Goal: Transaction & Acquisition: Purchase product/service

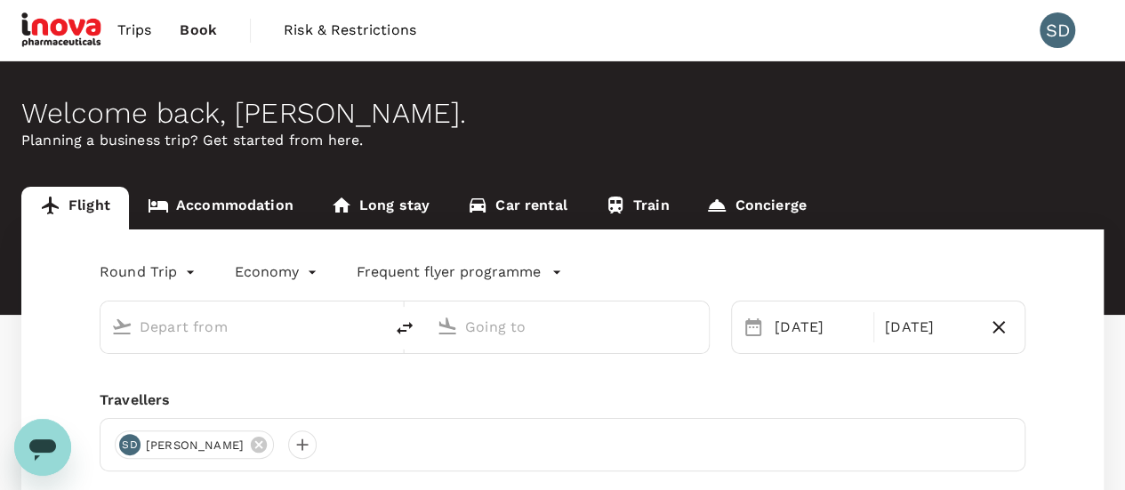
type input "Singapore Changi (SIN)"
type input "Suvarnabhumi Intl (BKK)"
type input "Singapore Changi (SIN)"
type input "Suvarnabhumi Intl (BKK)"
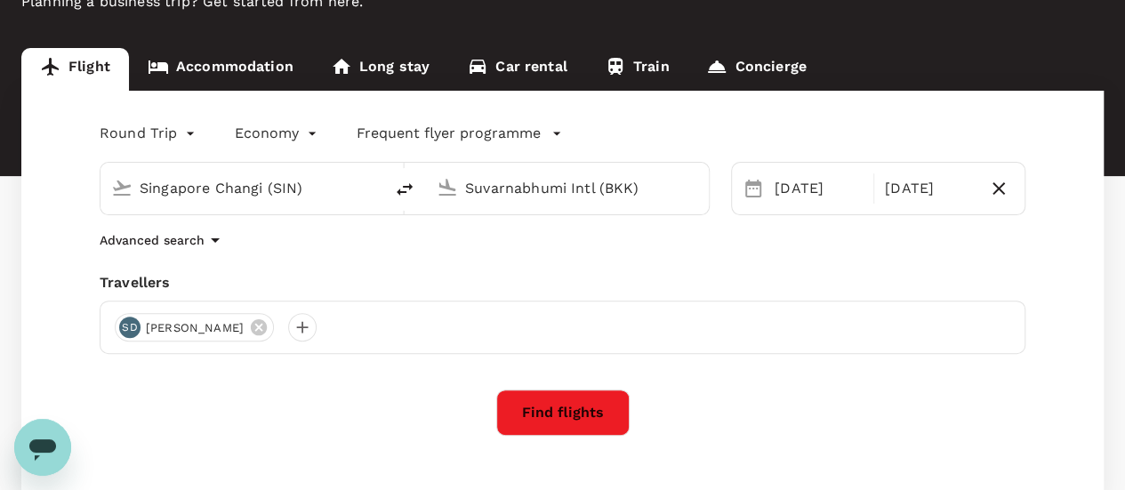
scroll to position [178, 0]
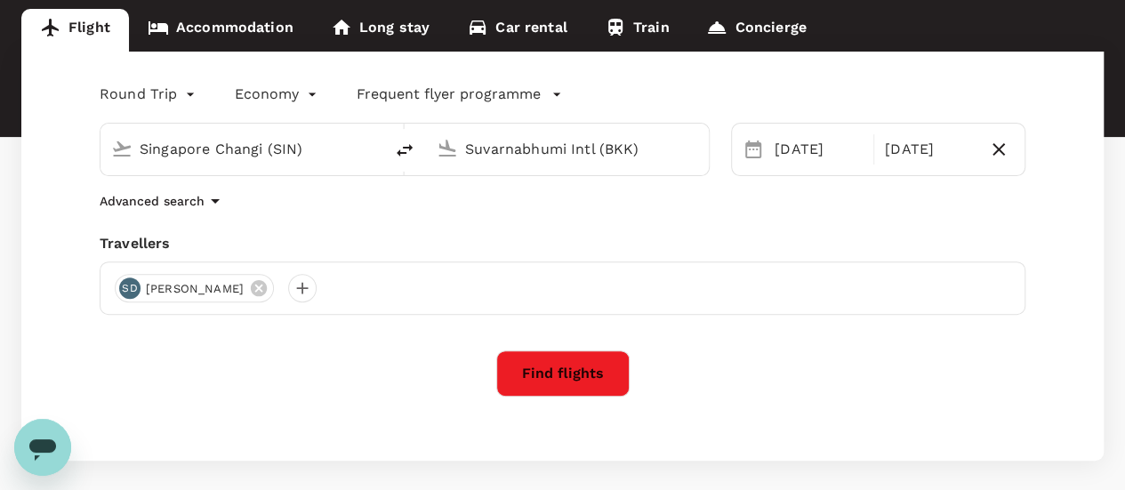
click at [216, 193] on icon "button" at bounding box center [215, 200] width 21 height 21
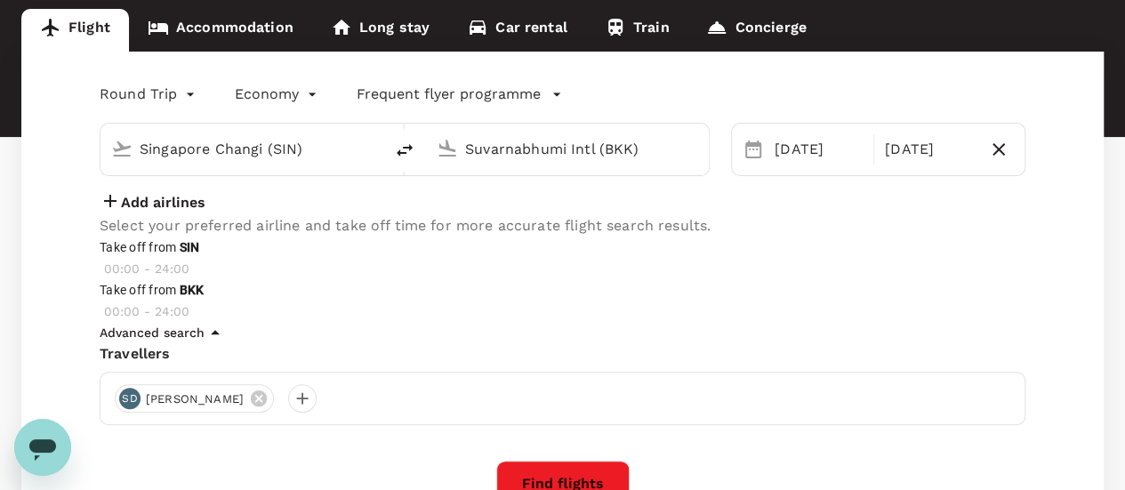
click at [211, 343] on icon "button" at bounding box center [215, 332] width 21 height 21
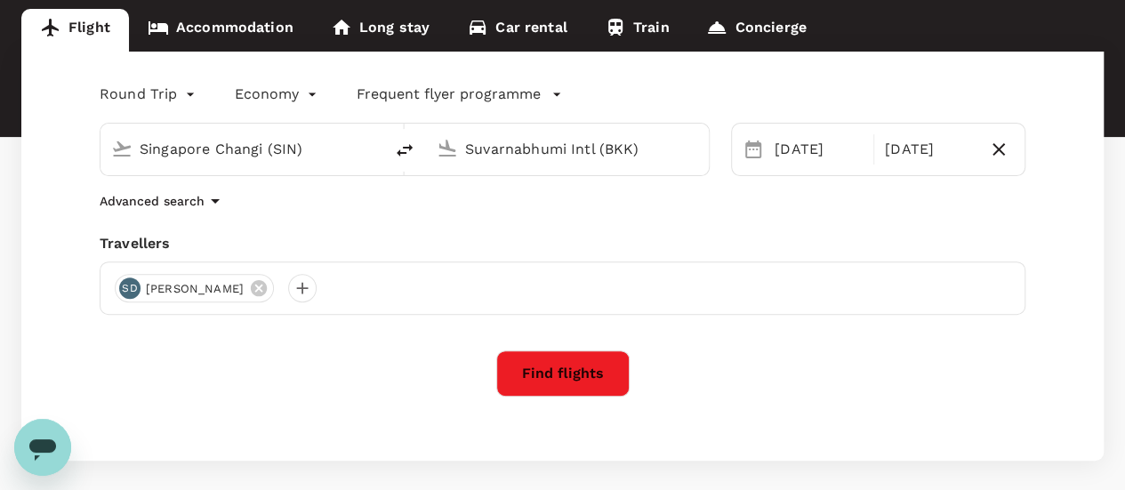
click at [545, 364] on button "Find flights" at bounding box center [562, 373] width 133 height 46
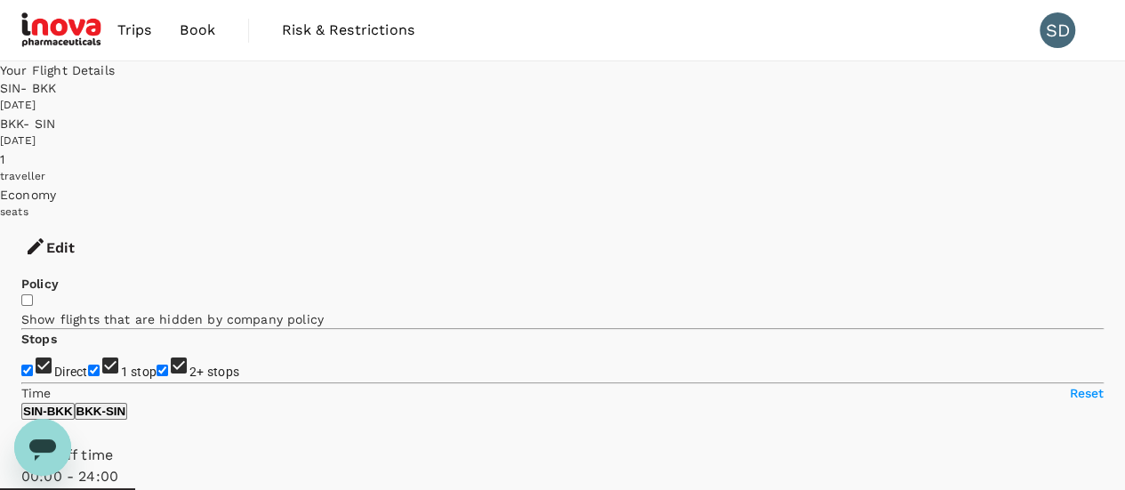
type input "1145"
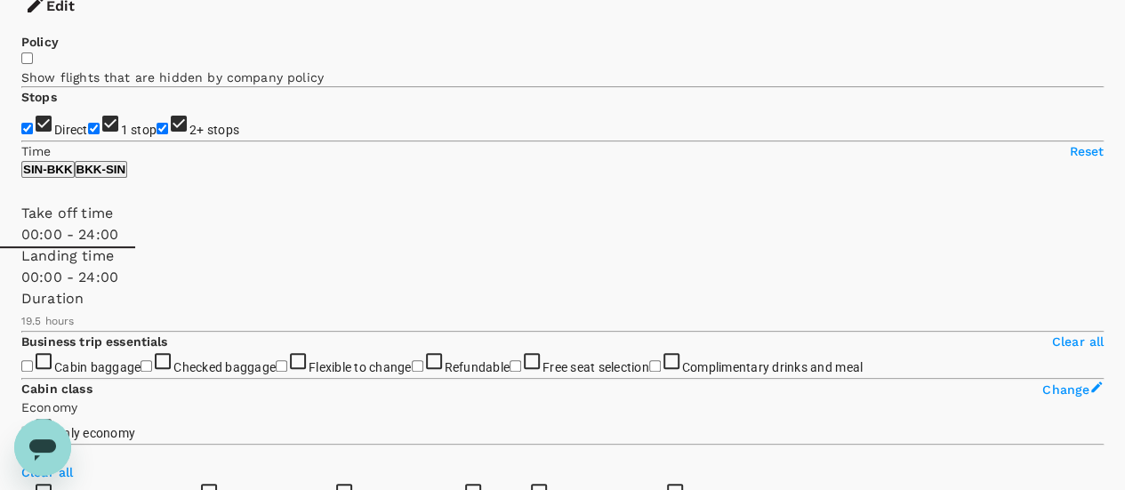
scroll to position [178, 0]
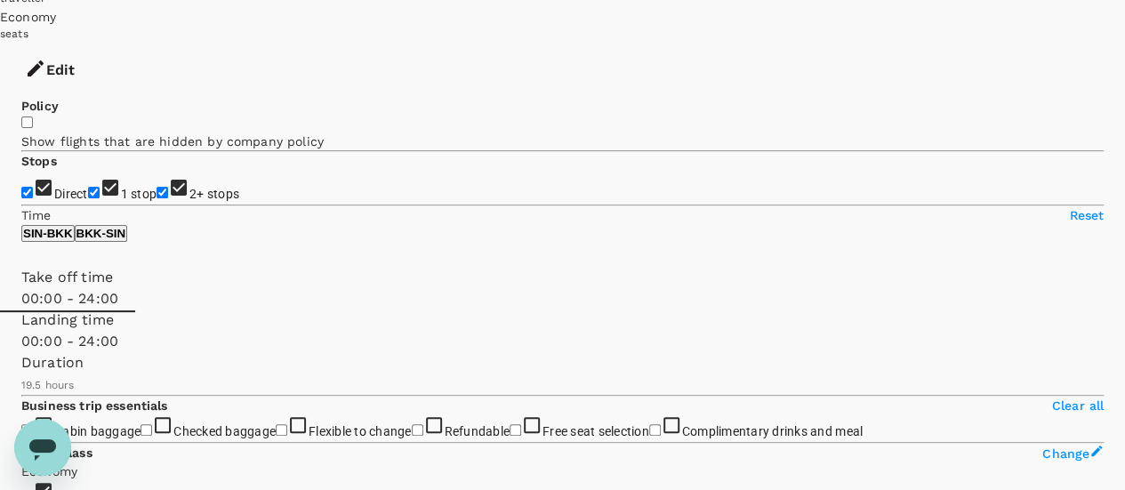
click at [88, 187] on input "1 stop" at bounding box center [94, 193] width 12 height 12
checkbox input "true"
click at [156, 187] on input "2+ stops" at bounding box center [162, 193] width 12 height 12
checkbox input "false"
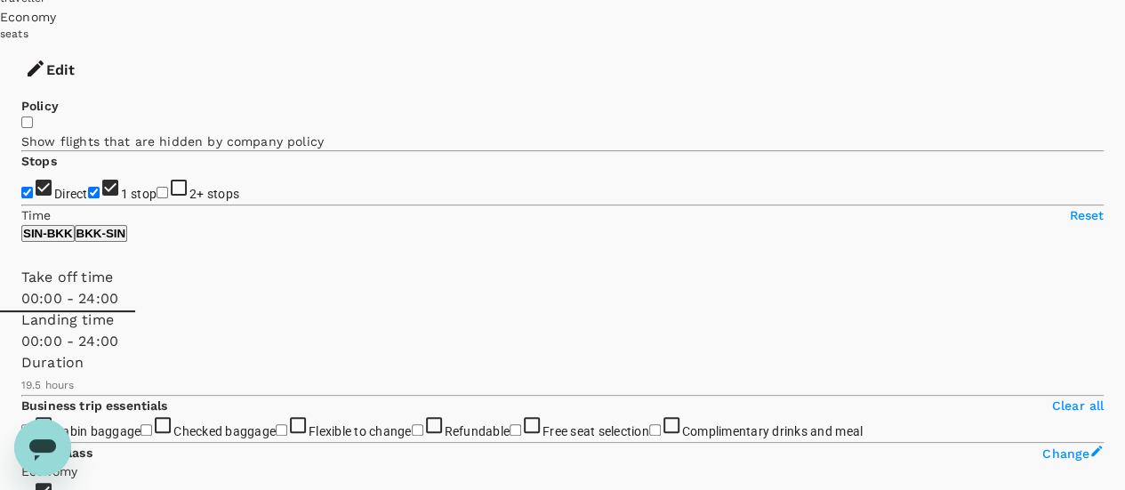
click at [88, 187] on input "1 stop" at bounding box center [94, 193] width 12 height 12
checkbox input "false"
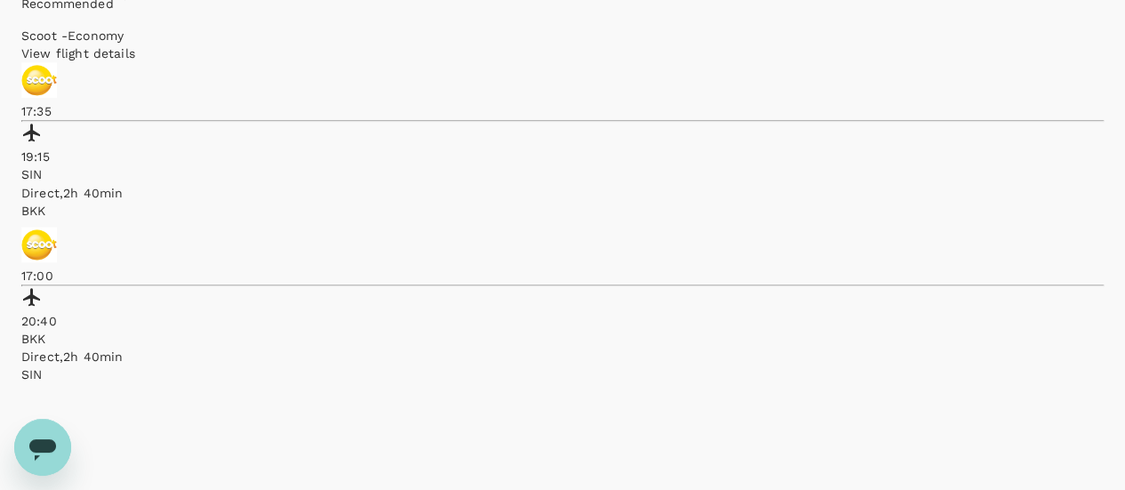
scroll to position [1067, 0]
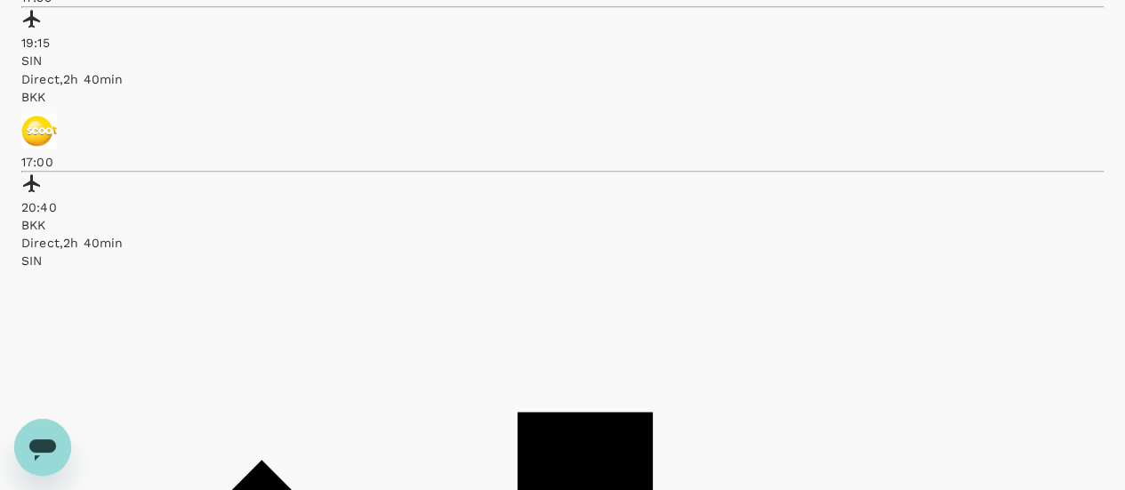
checkbox input "true"
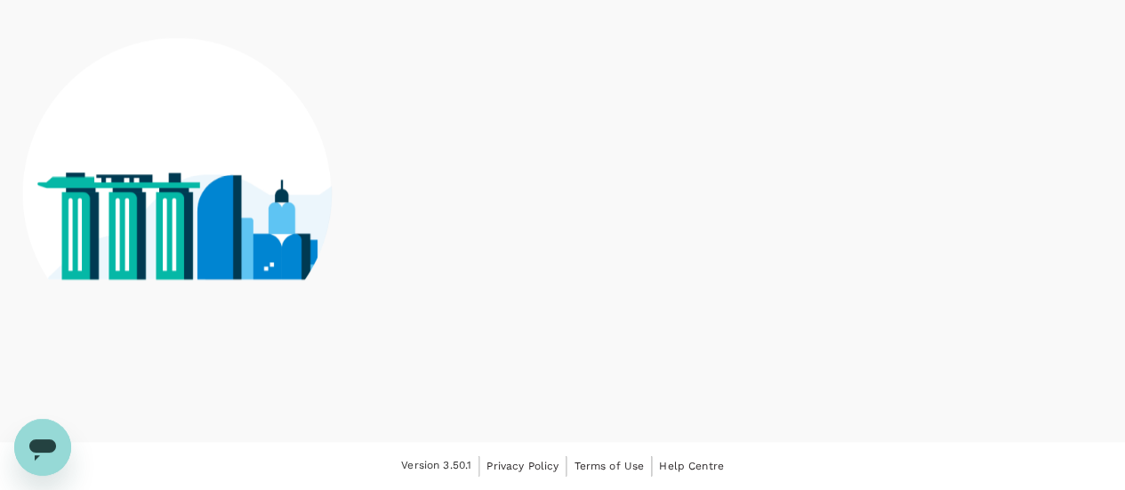
scroll to position [1048, 0]
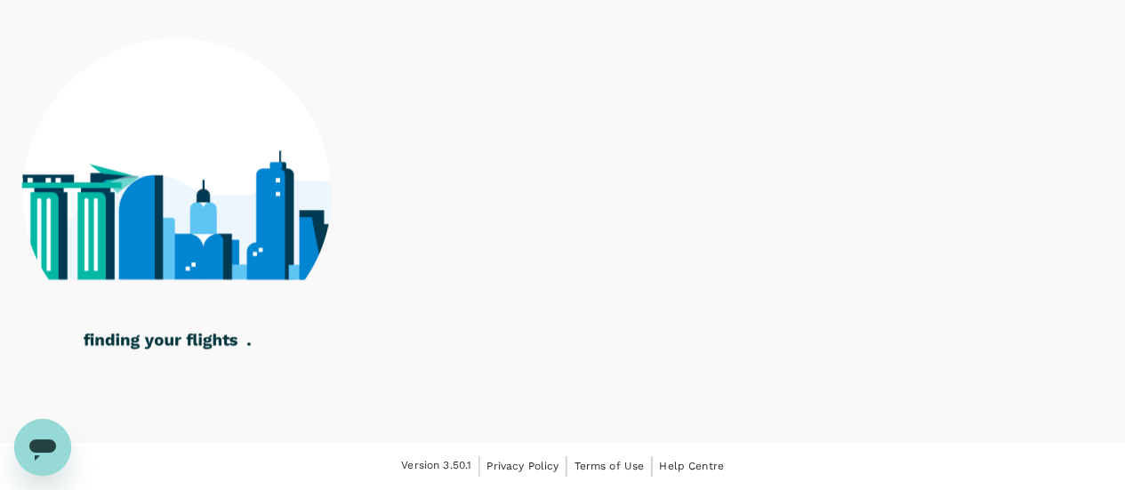
checkbox input "true"
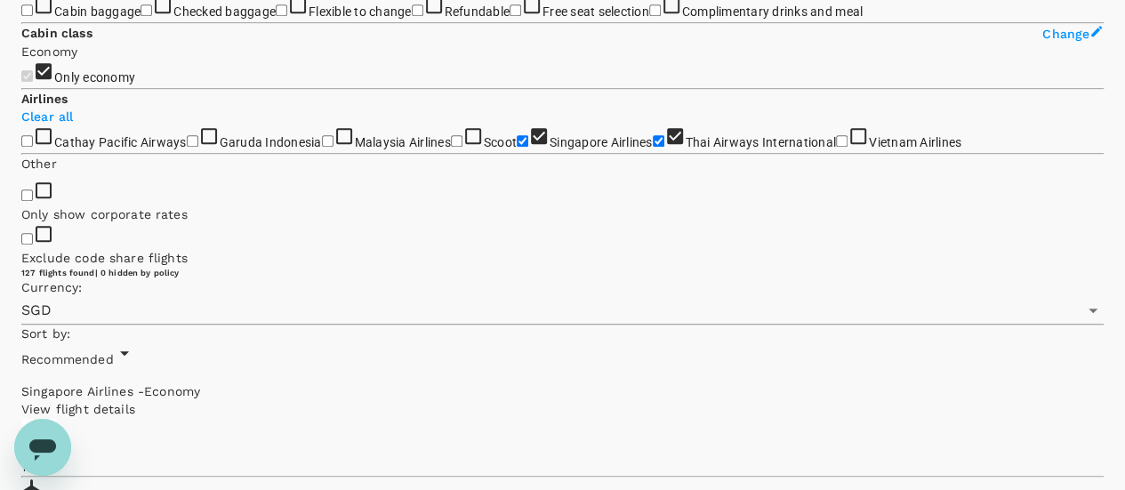
scroll to position [585, 0]
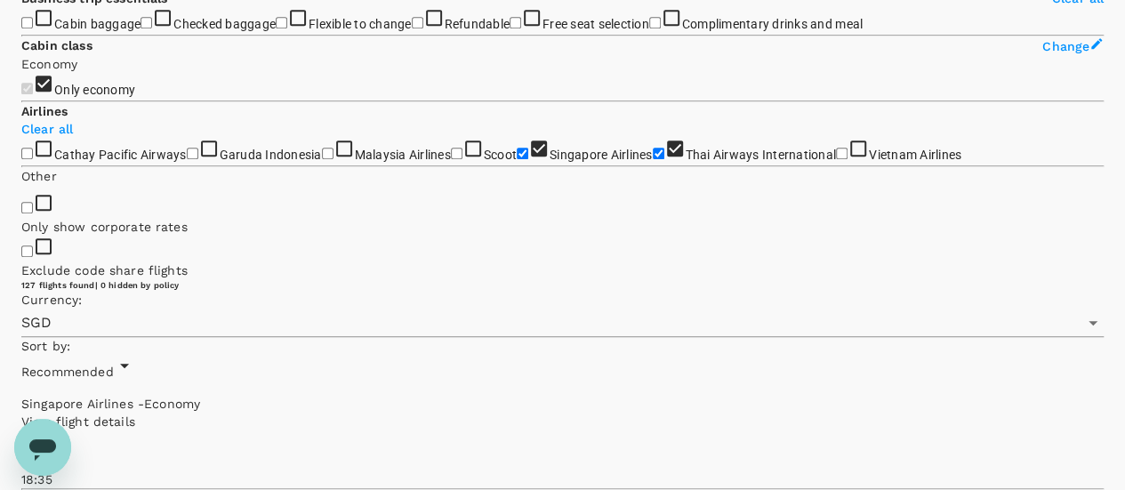
click at [140, 28] on input "Checked baggage" at bounding box center [146, 23] width 12 height 12
checkbox input "true"
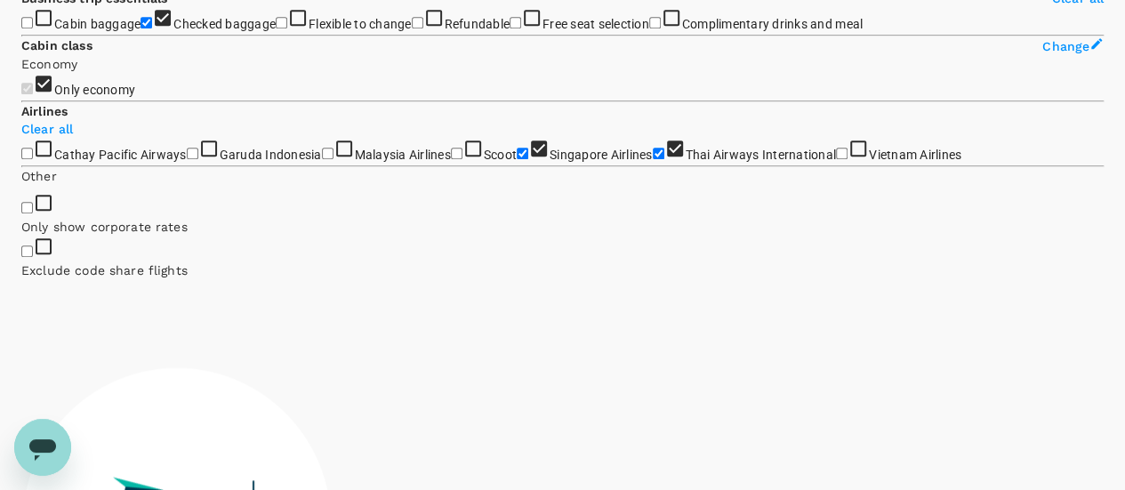
click at [276, 28] on input "Flexible to change" at bounding box center [282, 23] width 12 height 12
checkbox input "true"
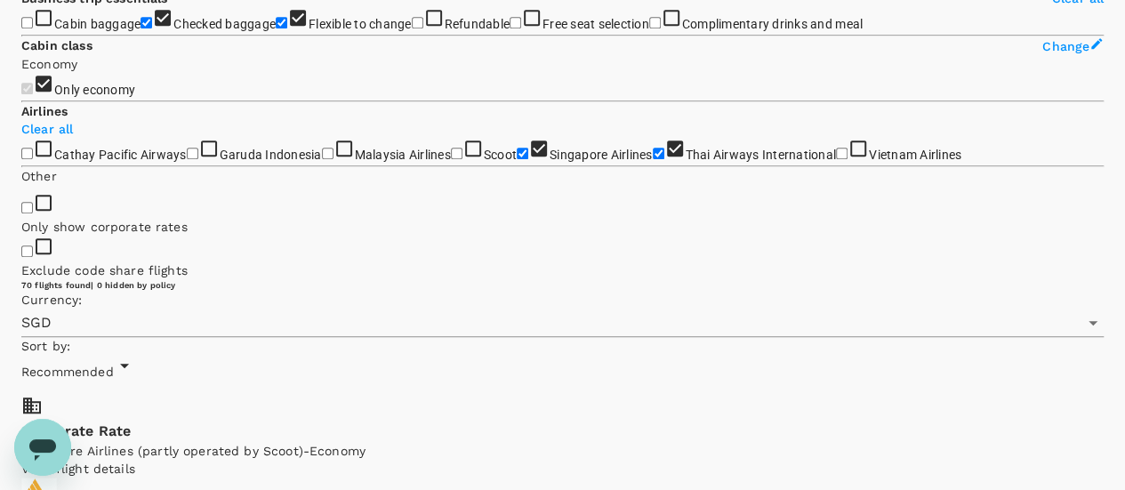
scroll to position [574, 0]
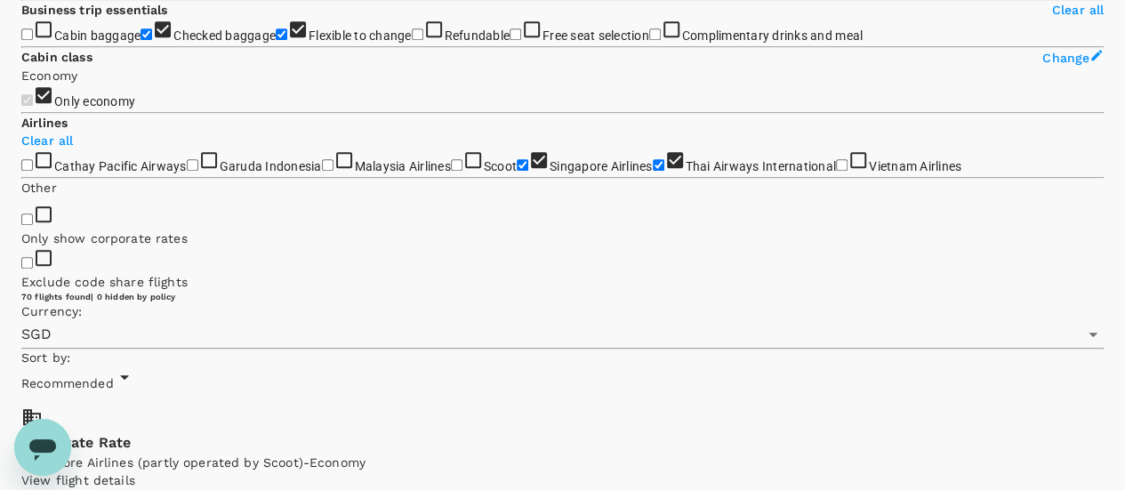
click at [649, 40] on input "Complimentary drinks and meal" at bounding box center [655, 34] width 12 height 12
checkbox input "true"
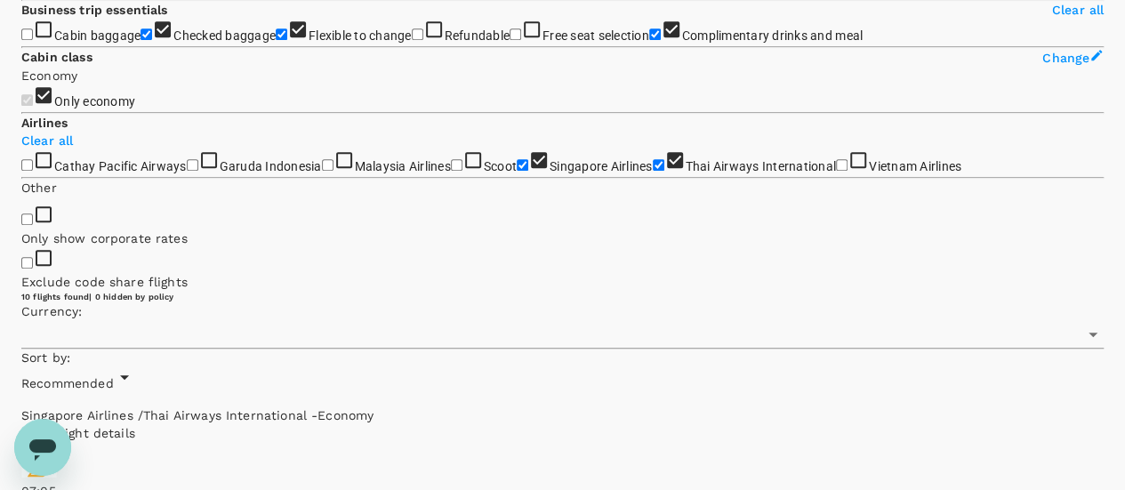
type input "SGD"
click at [649, 40] on input "Complimentary drinks and meal" at bounding box center [655, 34] width 12 height 12
checkbox input "false"
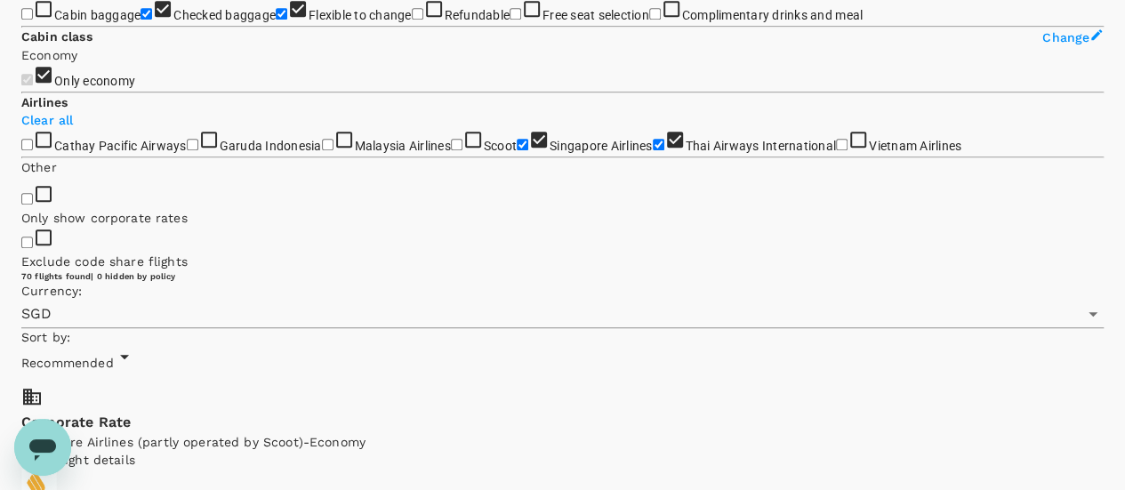
scroll to position [601, 0]
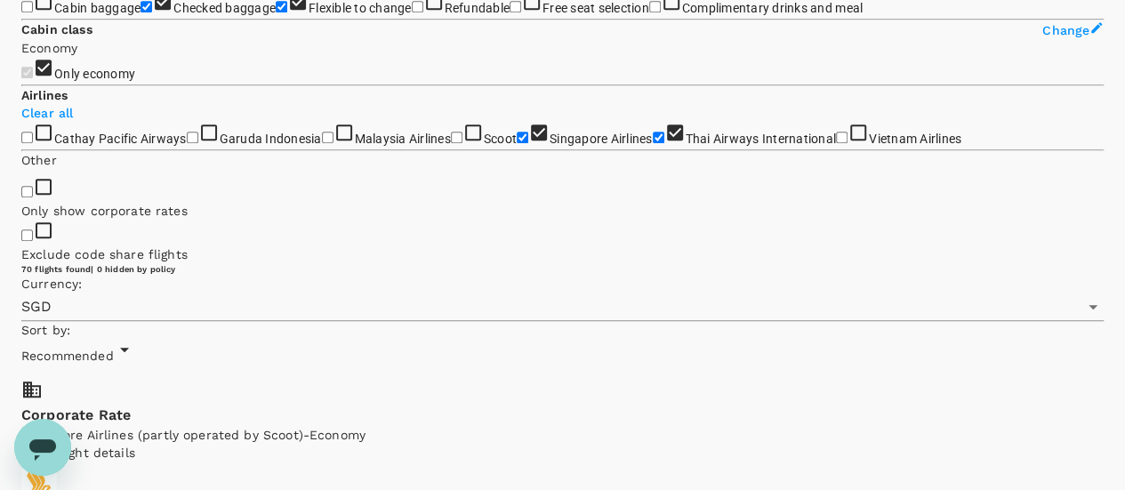
click at [140, 12] on input "Checked baggage" at bounding box center [146, 7] width 12 height 12
checkbox input "false"
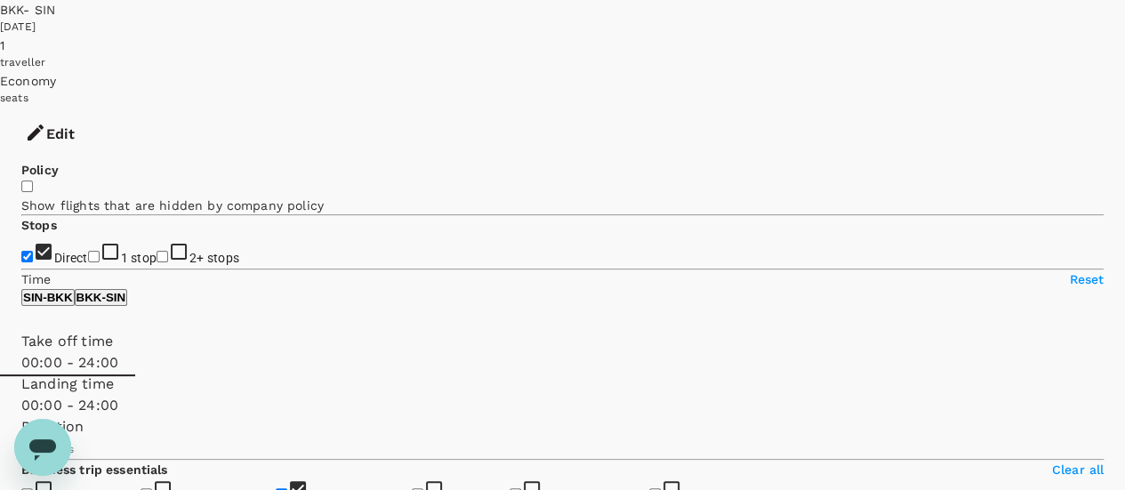
scroll to position [89, 0]
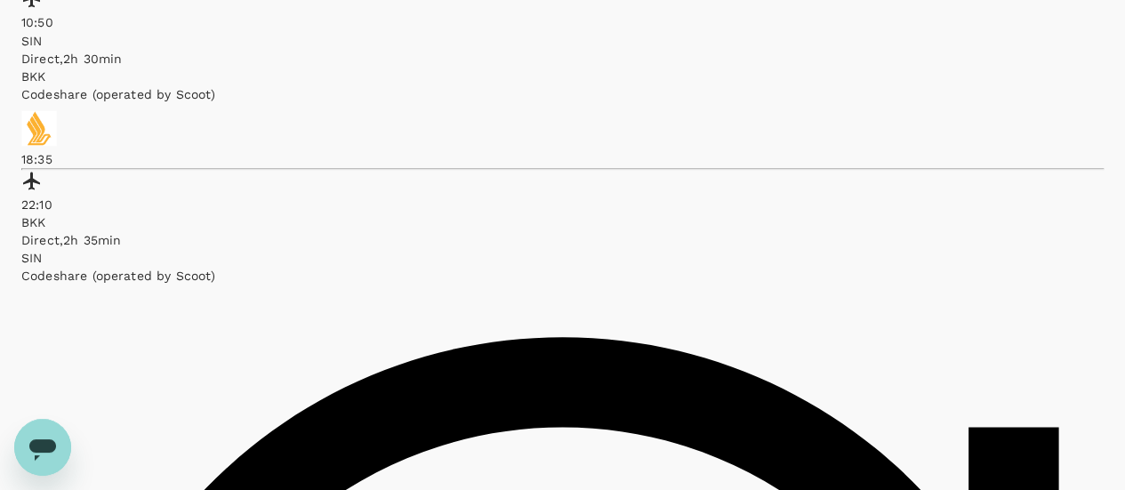
scroll to position [1156, 0]
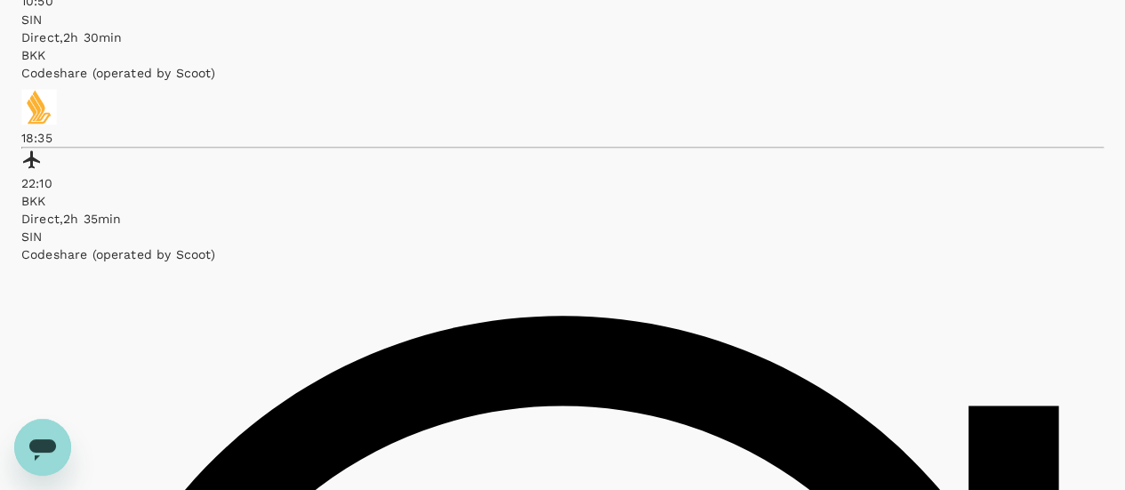
checkbox input "true"
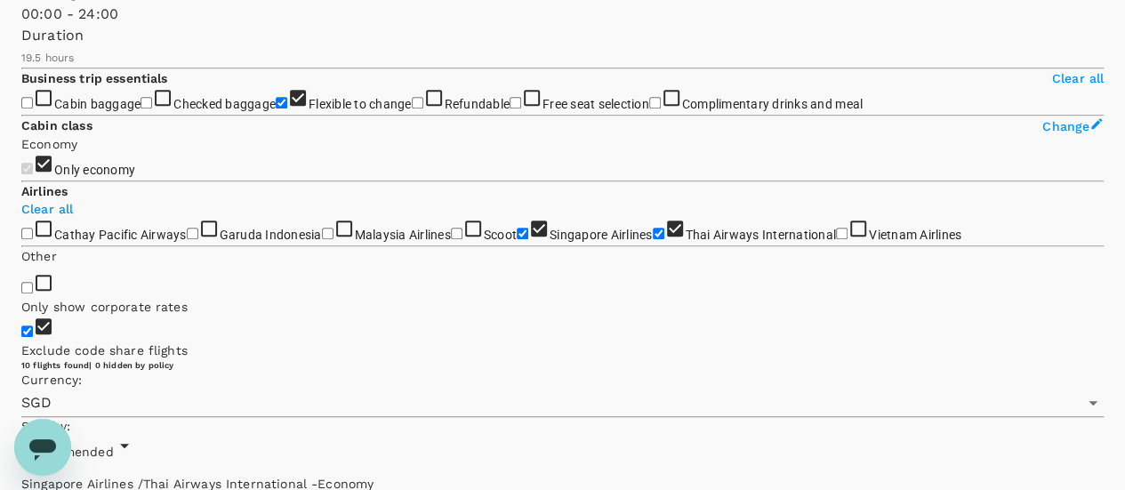
scroll to position [533, 0]
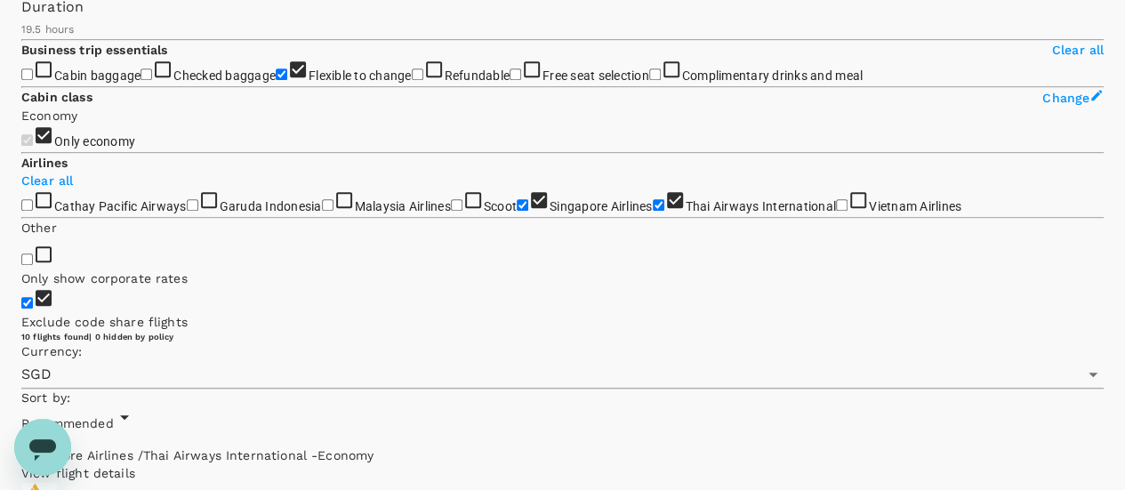
click at [276, 80] on input "Flexible to change" at bounding box center [282, 74] width 12 height 12
checkbox input "false"
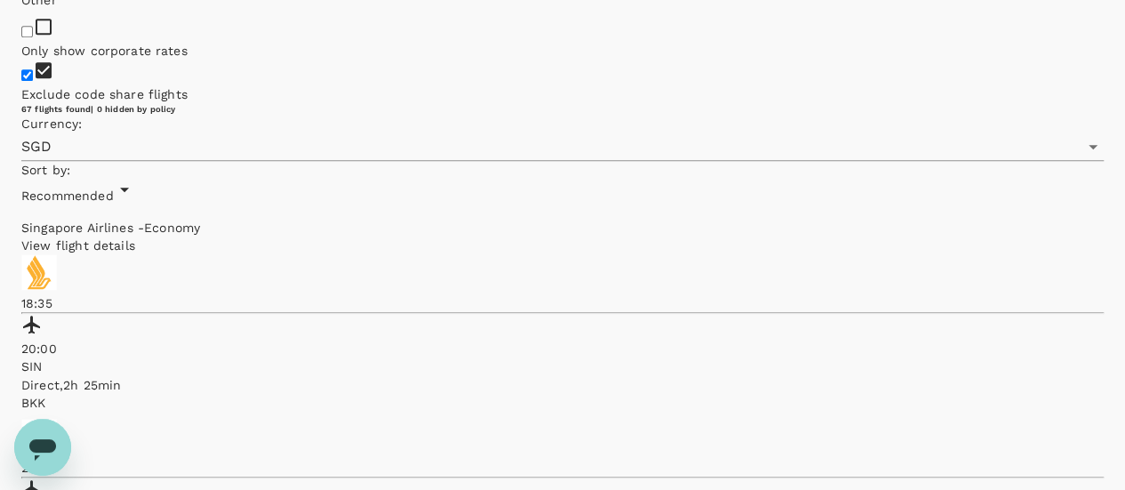
scroll to position [1028, 0]
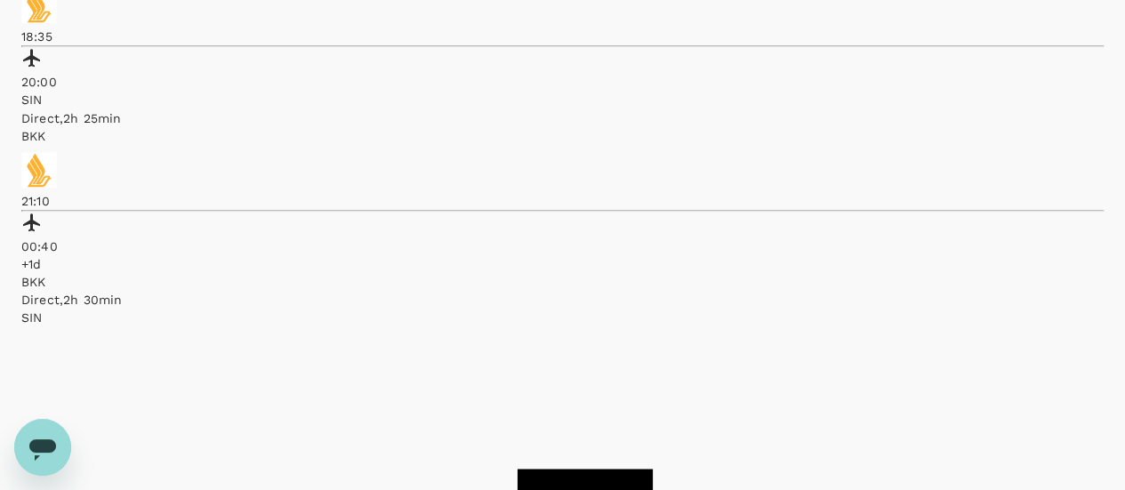
checkbox input "false"
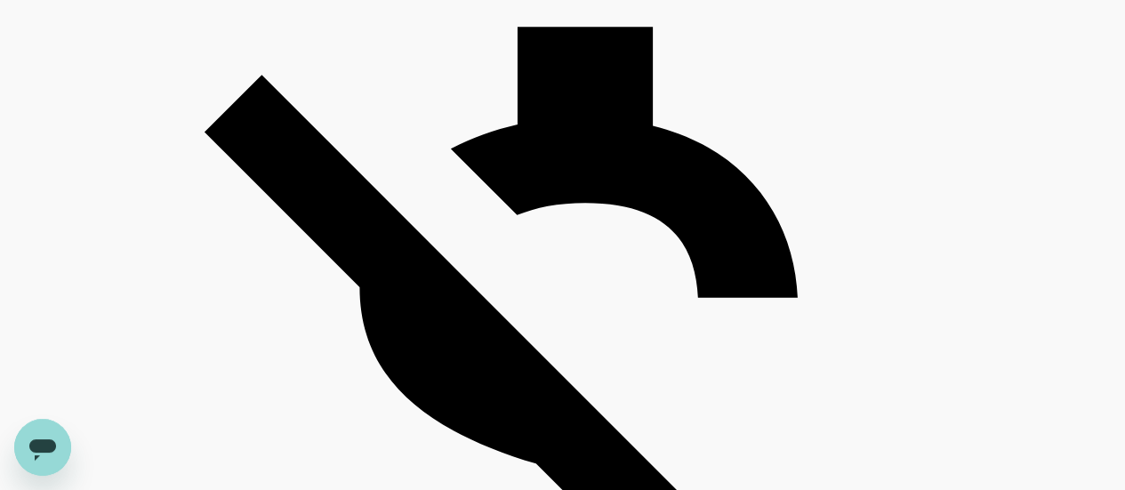
scroll to position [4318, 0]
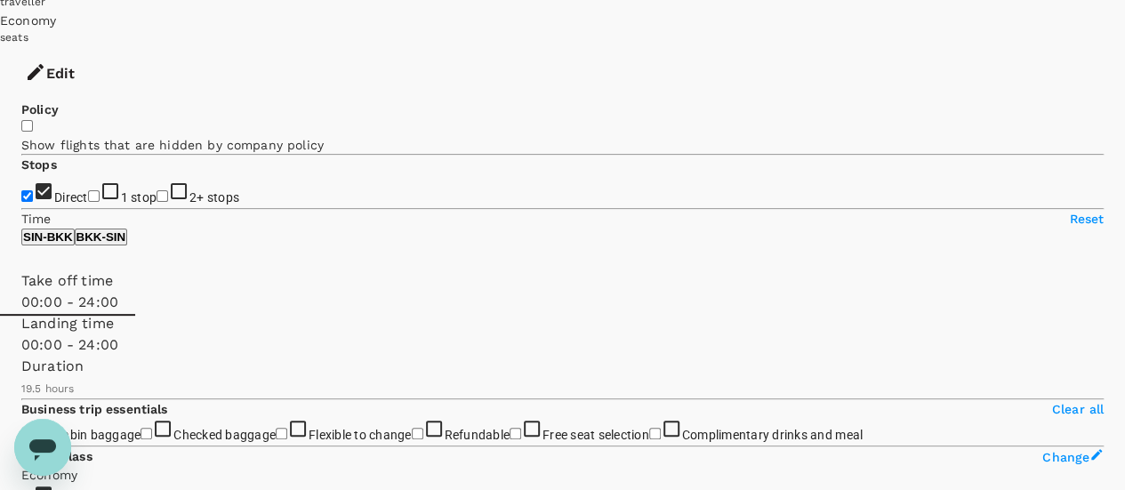
scroll to position [178, 0]
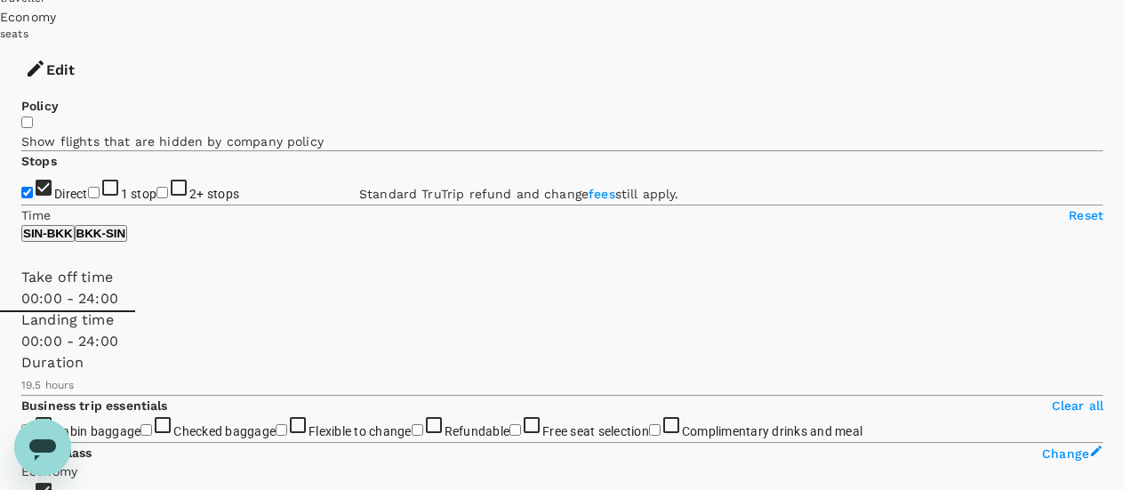
click at [589, 187] on link "fees" at bounding box center [602, 194] width 27 height 14
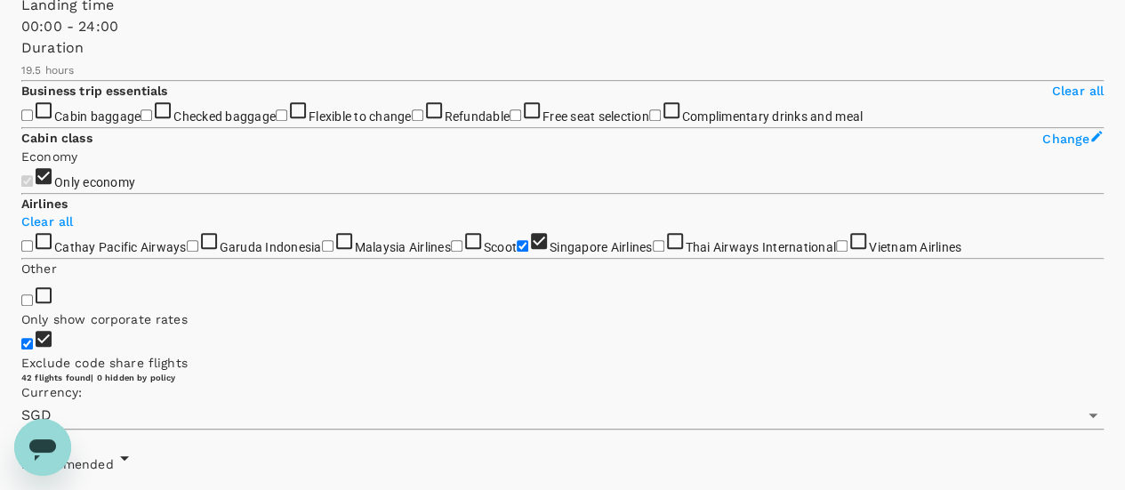
scroll to position [533, 0]
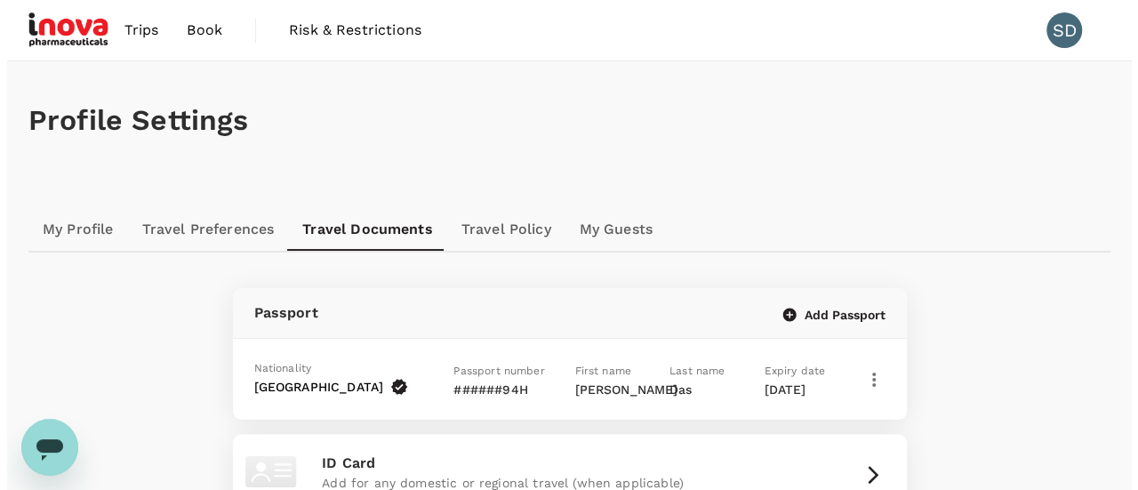
scroll to position [89, 0]
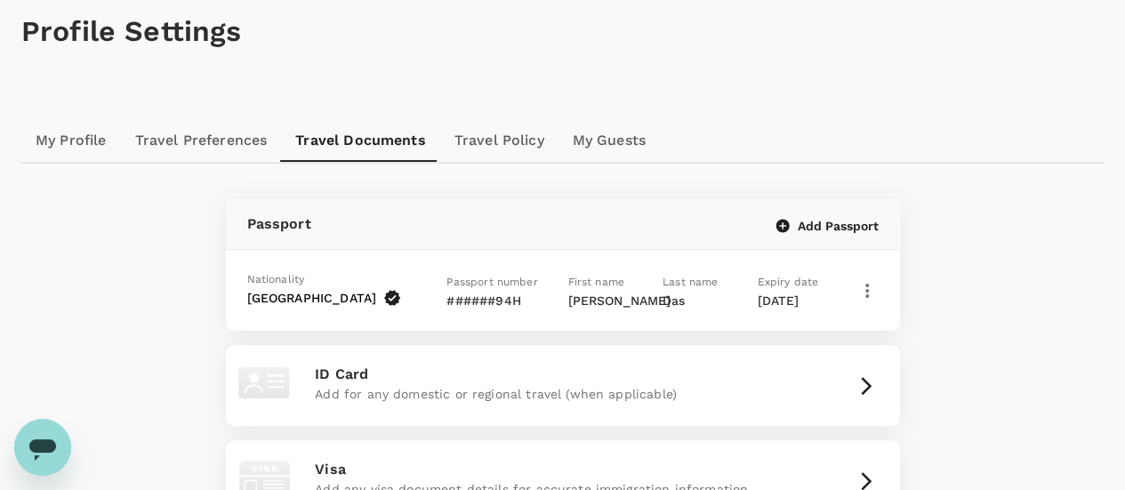
click at [870, 293] on icon "button" at bounding box center [866, 290] width 21 height 21
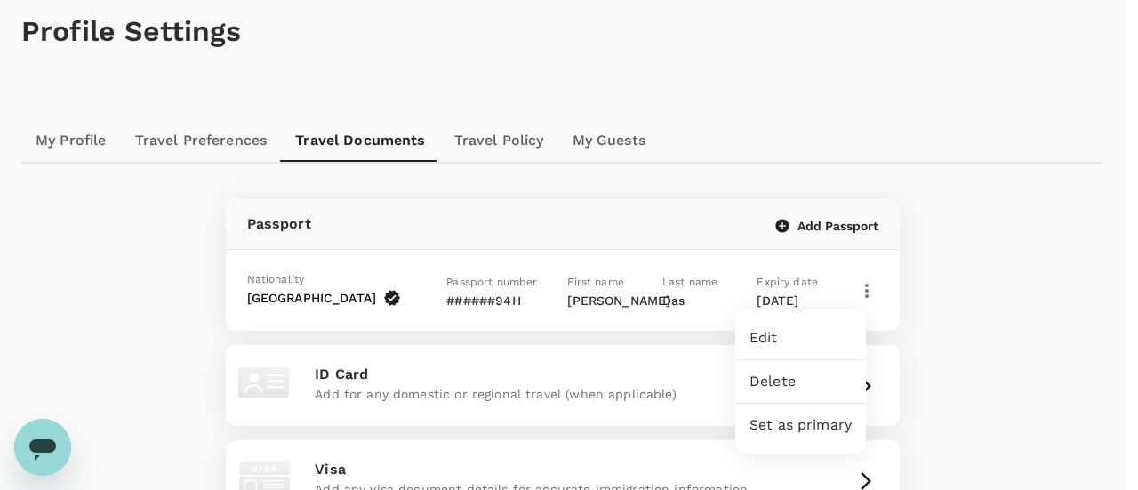
click at [797, 335] on span "Edit" at bounding box center [801, 337] width 102 height 21
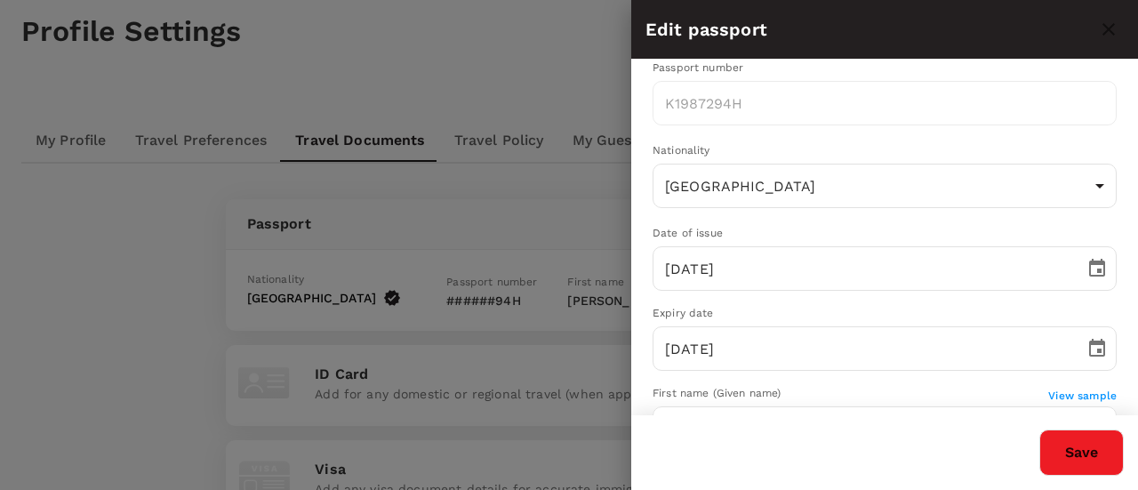
scroll to position [0, 0]
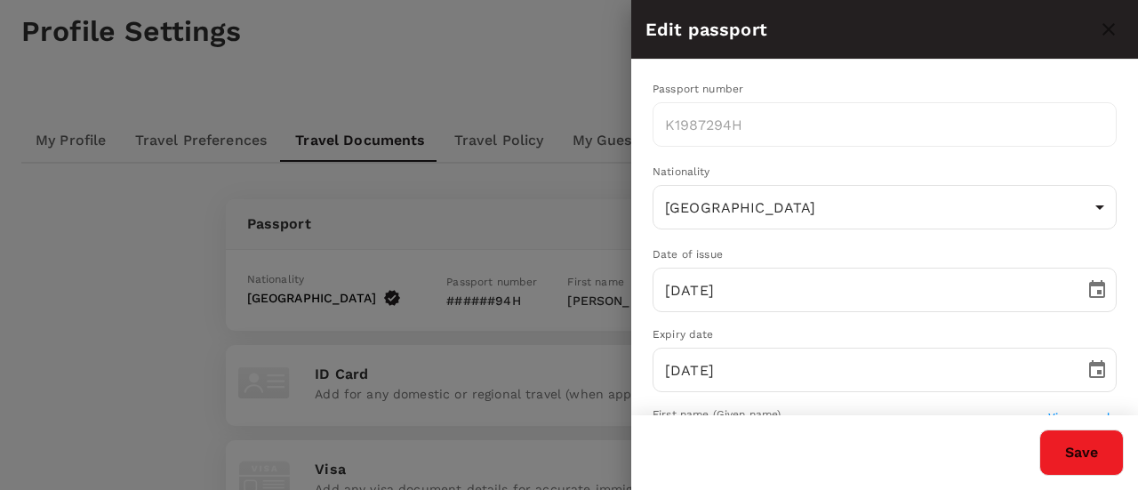
click at [790, 99] on div "Passport number K1987294H ​" at bounding box center [870, 100] width 493 height 97
click at [427, 49] on div at bounding box center [569, 245] width 1138 height 490
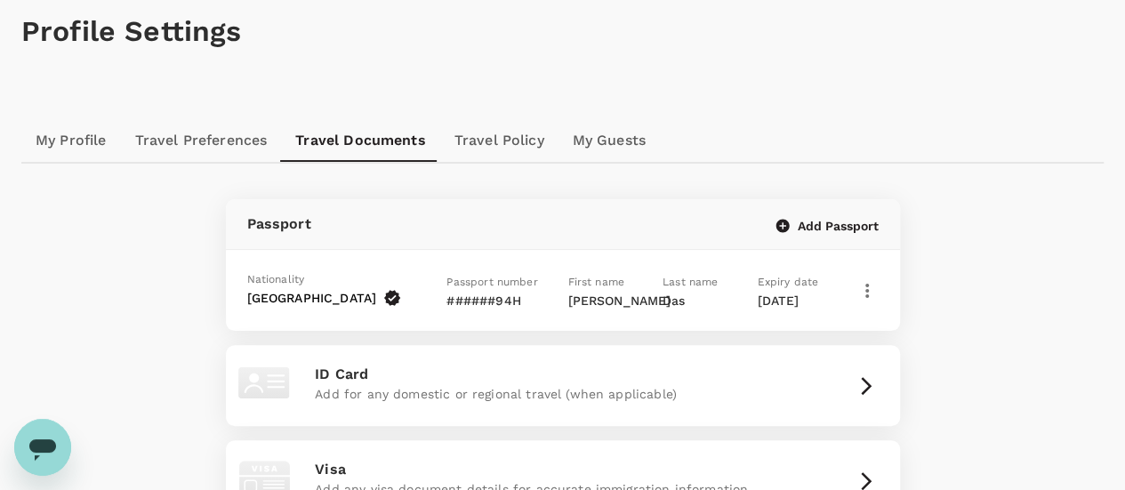
click at [814, 222] on button "Add Passport" at bounding box center [827, 226] width 102 height 16
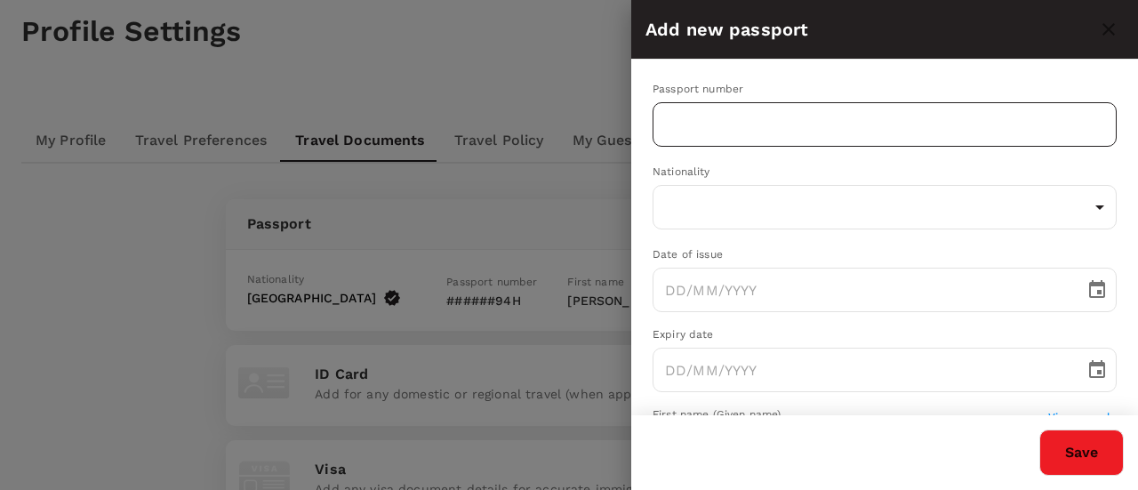
click at [713, 125] on input "text" at bounding box center [885, 124] width 464 height 44
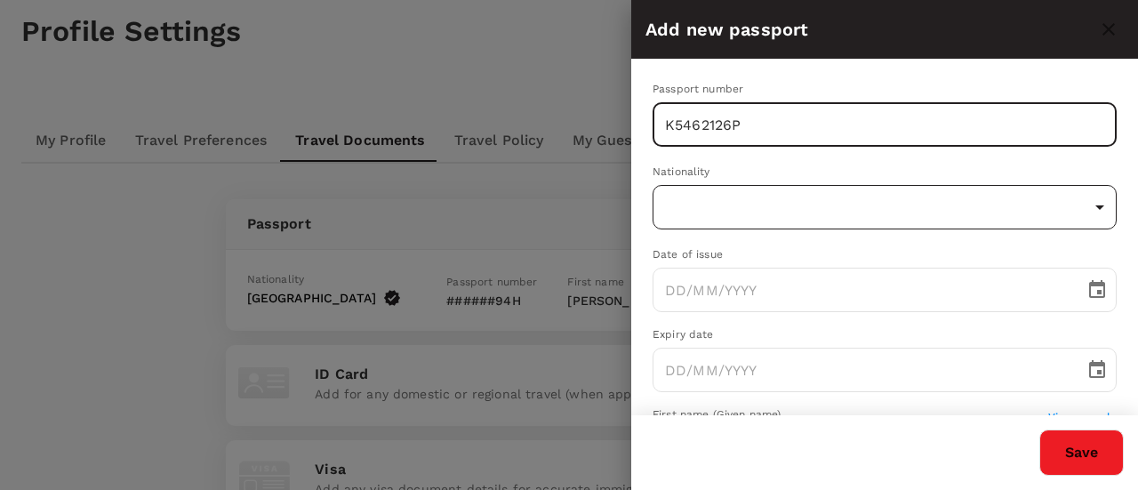
type input "K5462126P"
click at [705, 197] on body "Trips Book Risk & Restrictions SD Profile Settings My Profile Travel Preference…" at bounding box center [569, 401] width 1138 height 980
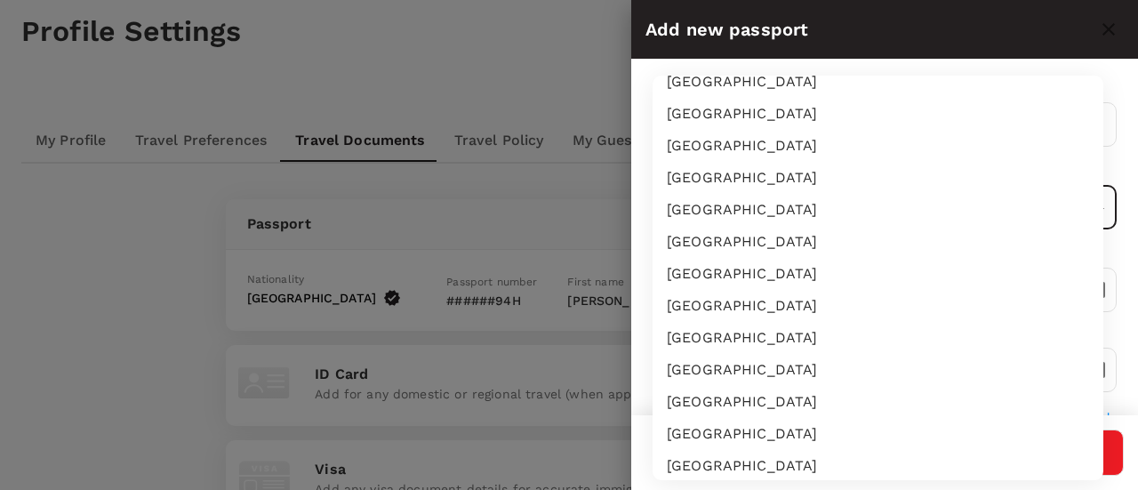
scroll to position [4793, 0]
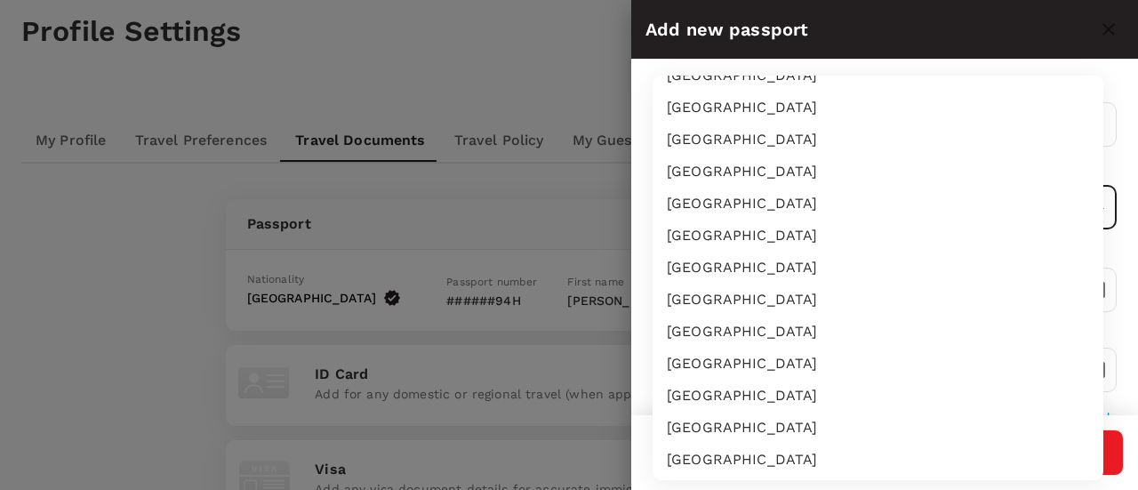
click at [714, 333] on li "[GEOGRAPHIC_DATA]" at bounding box center [878, 332] width 451 height 32
type input "SG"
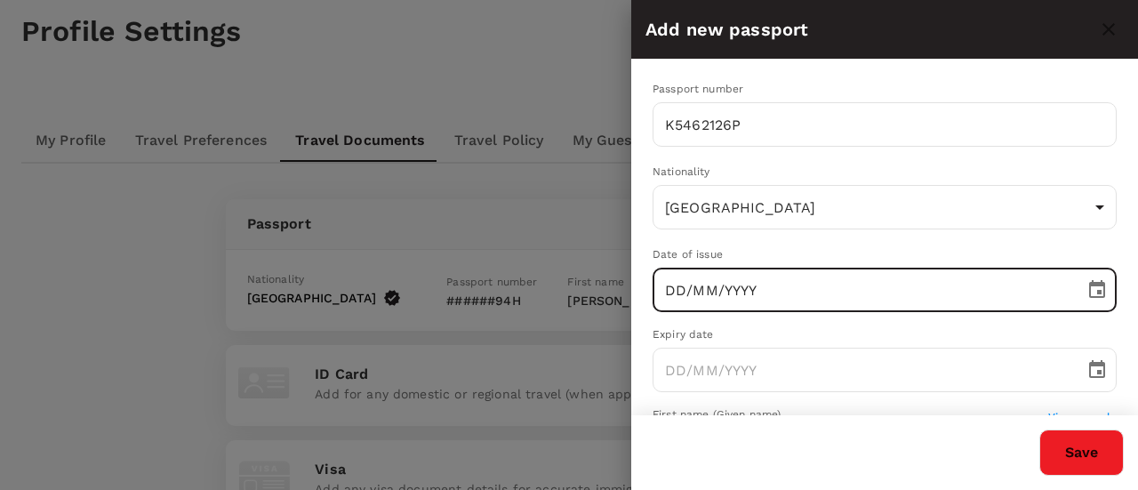
click at [716, 289] on input "DD/MM/YYYY" at bounding box center [863, 290] width 420 height 44
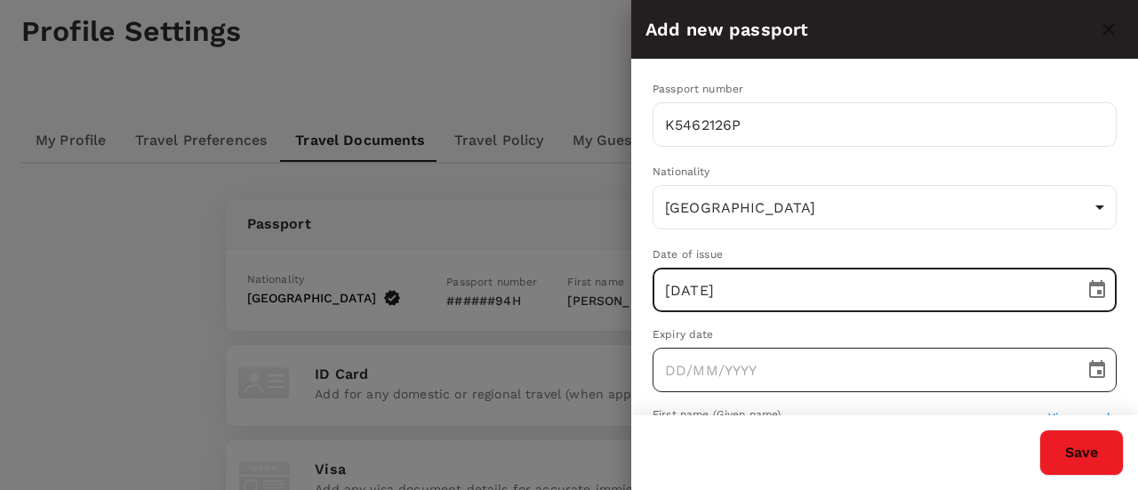
type input "07/01/2025"
click at [710, 374] on input "DD/MM/YYYY" at bounding box center [863, 370] width 420 height 44
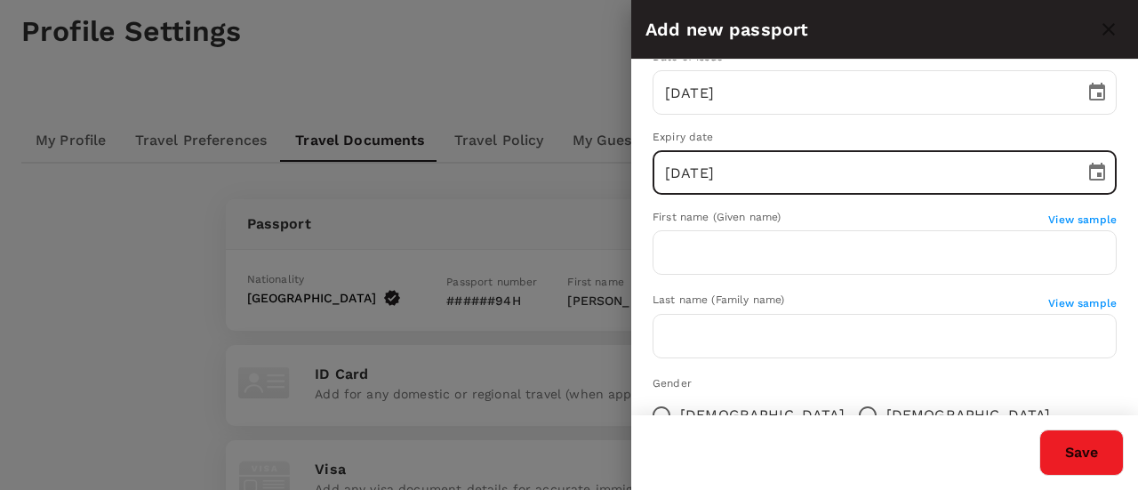
scroll to position [267, 0]
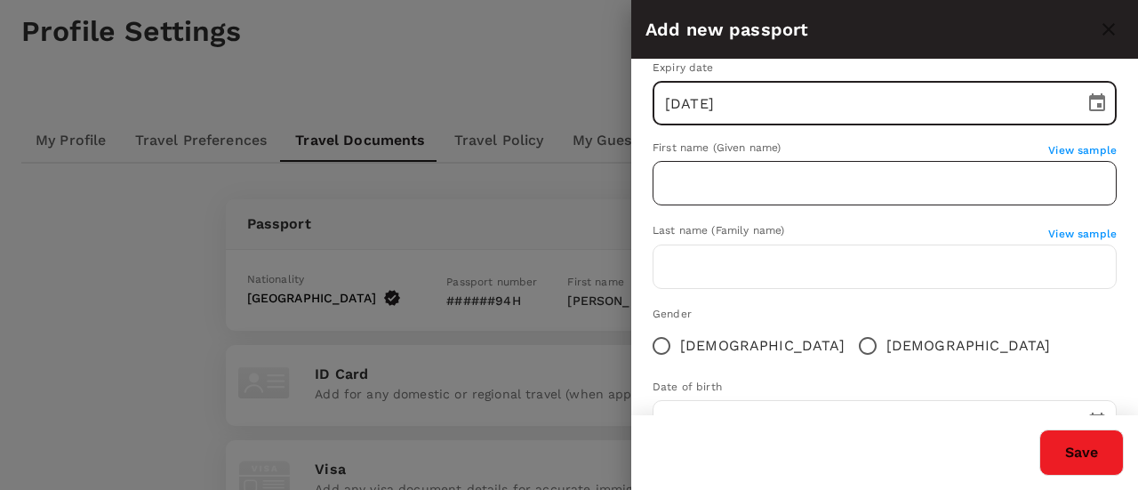
type input "07/01/2035"
click at [794, 188] on input "text" at bounding box center [885, 183] width 464 height 44
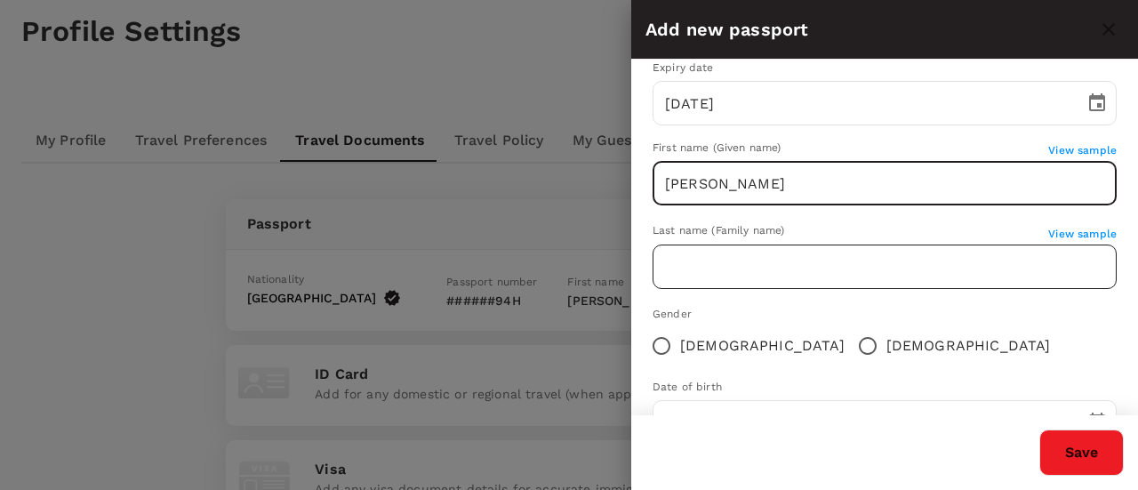
type input "[PERSON_NAME]"
click at [717, 281] on input "text" at bounding box center [885, 267] width 464 height 44
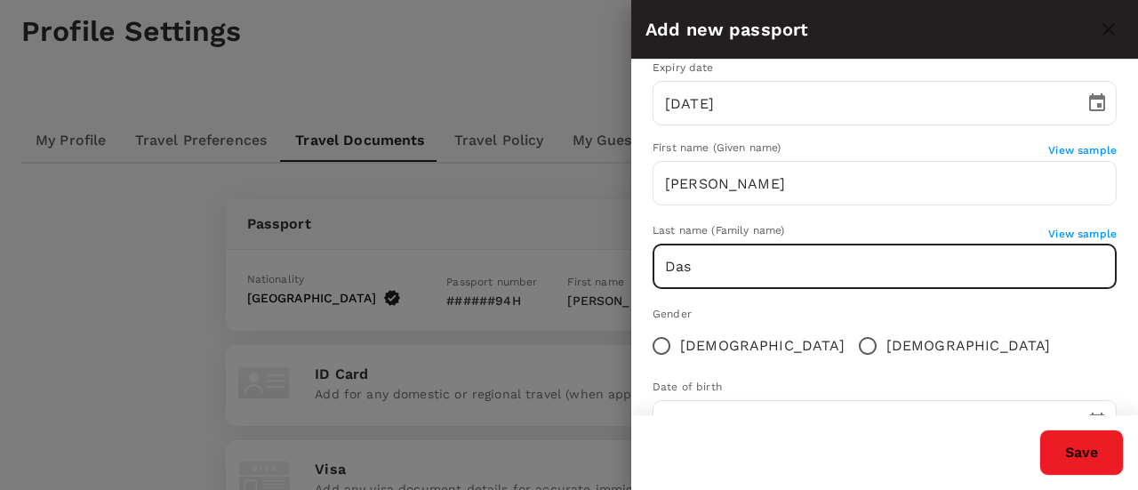
type input "Das"
click at [849, 342] on input "Male" at bounding box center [867, 345] width 37 height 37
radio input "true"
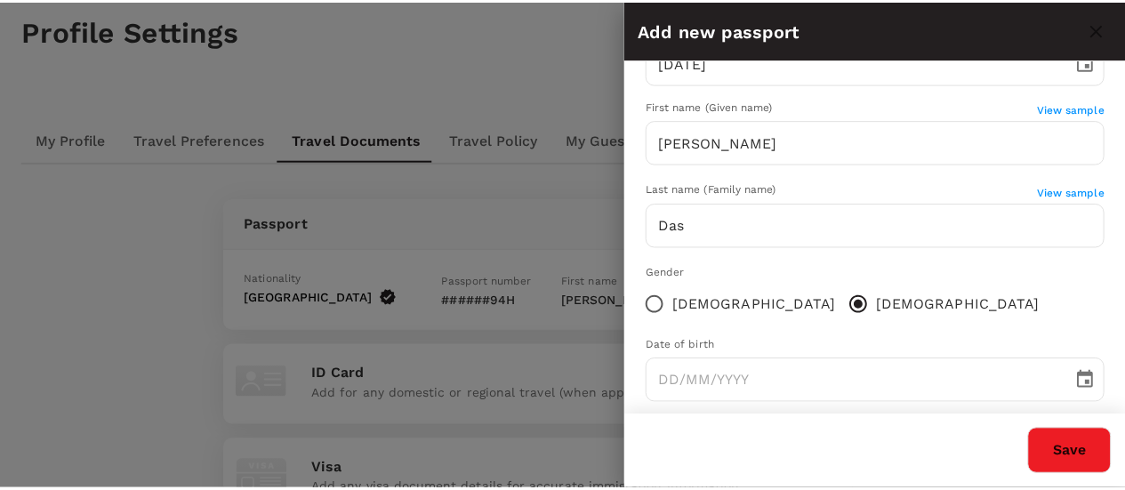
scroll to position [330, 0]
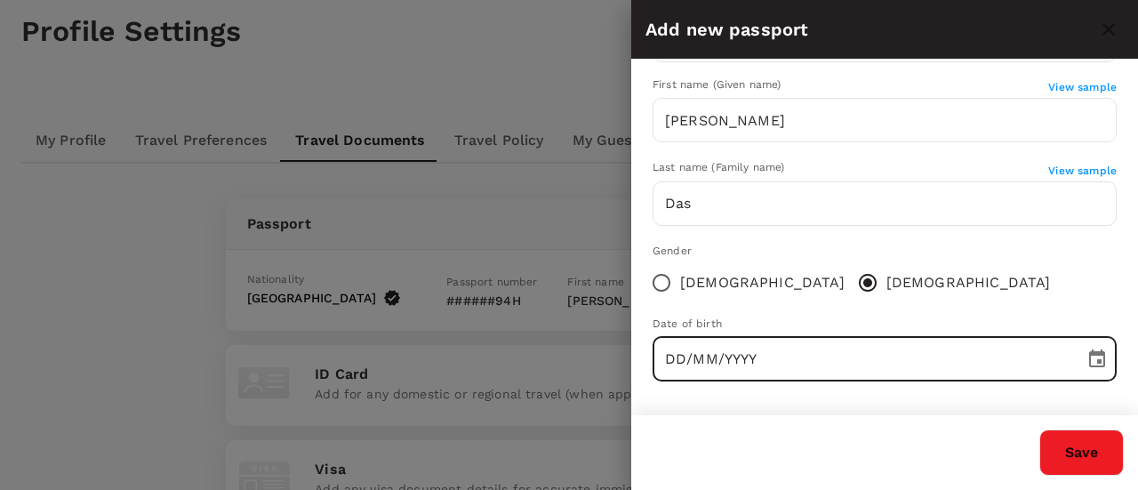
click at [693, 357] on input "DD/MM/YYYY" at bounding box center [863, 359] width 420 height 44
type input "27/04/1982"
click at [1062, 453] on button "Save" at bounding box center [1081, 452] width 84 height 46
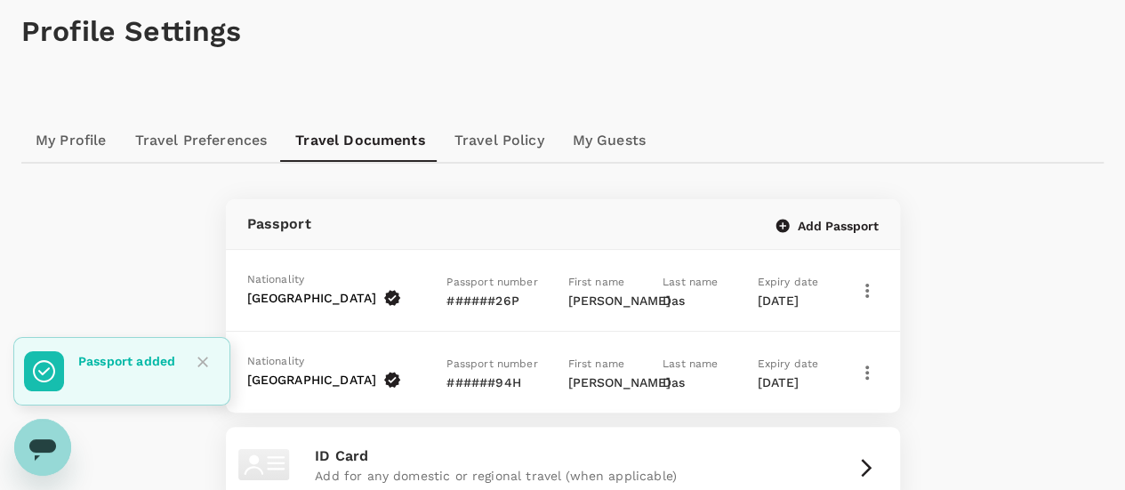
click at [861, 373] on icon "button" at bounding box center [866, 372] width 21 height 21
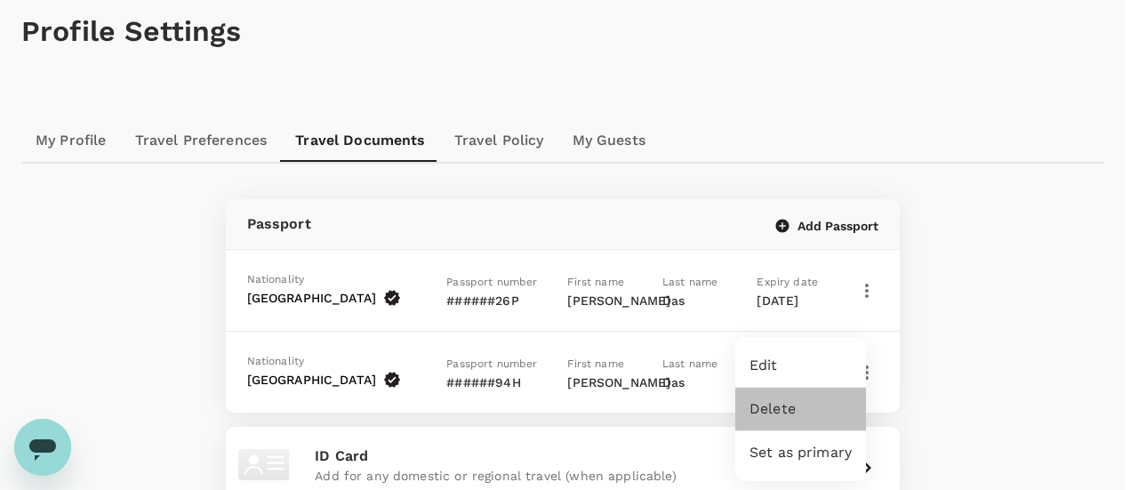
click at [802, 405] on span "Delete" at bounding box center [801, 408] width 102 height 21
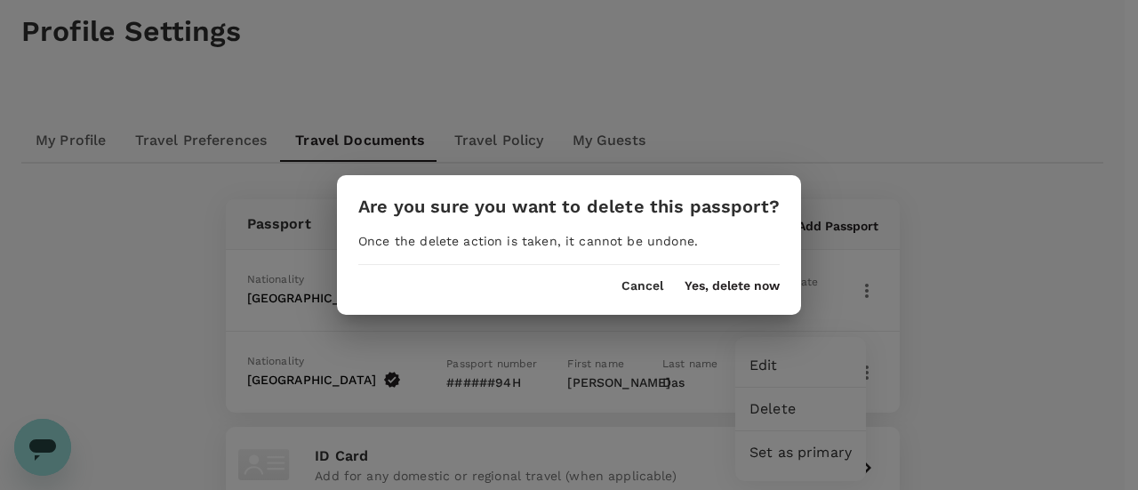
click at [634, 280] on button "Cancel" at bounding box center [643, 286] width 42 height 14
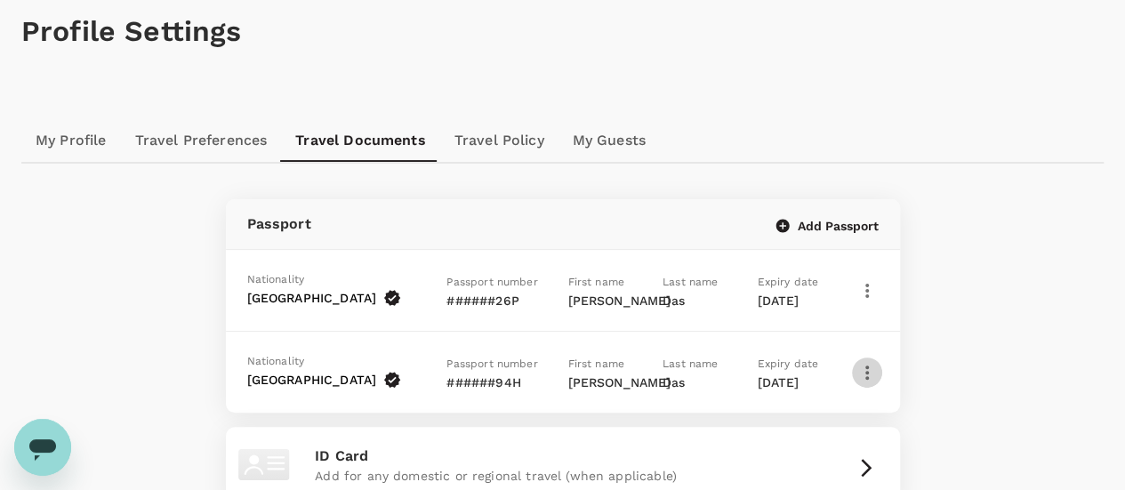
click at [863, 371] on icon "button" at bounding box center [866, 372] width 21 height 21
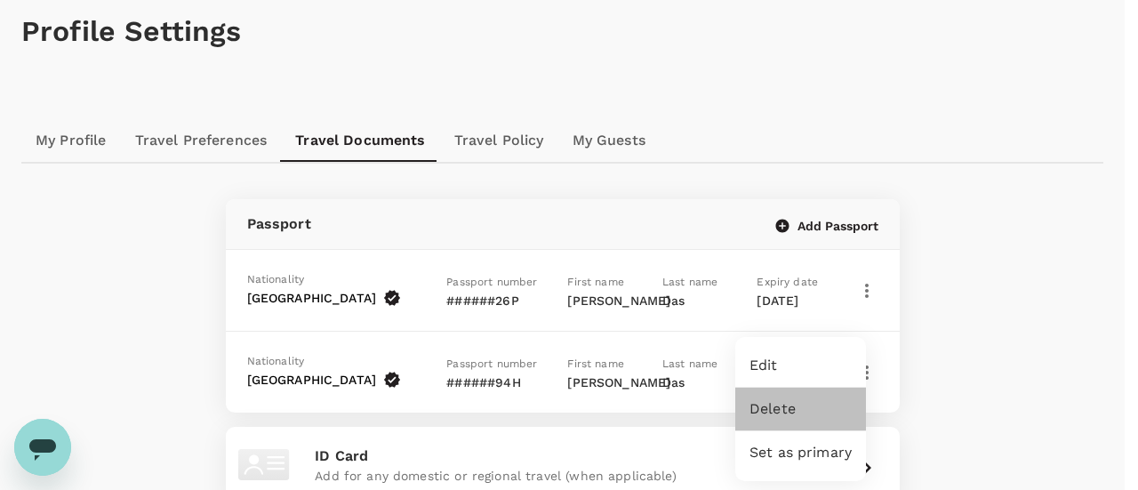
click at [816, 408] on span "Delete" at bounding box center [801, 408] width 102 height 21
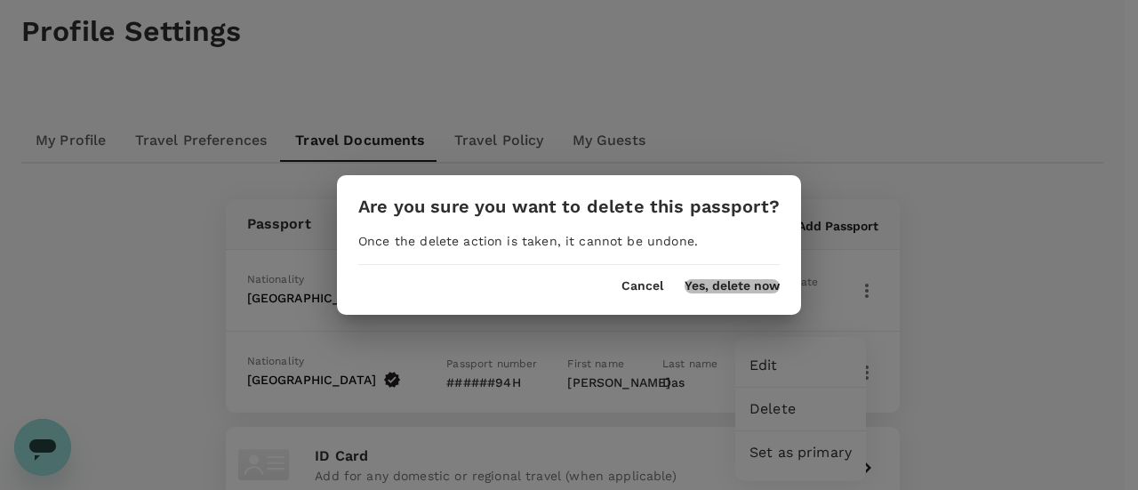
click at [714, 288] on button "Yes, delete now" at bounding box center [732, 286] width 95 height 14
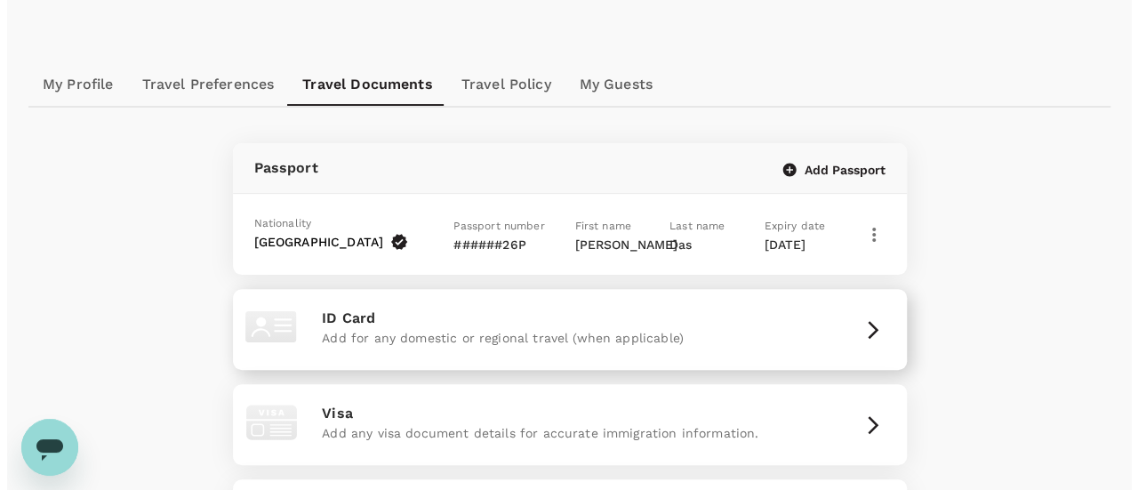
scroll to position [89, 0]
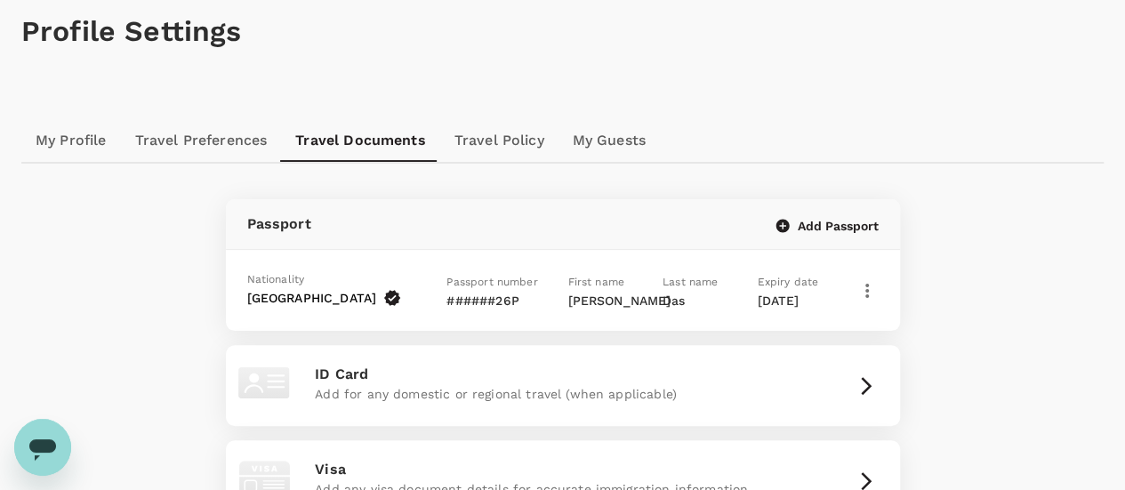
click at [779, 285] on span "Expiry date" at bounding box center [787, 282] width 61 height 12
click at [866, 286] on icon "button" at bounding box center [866, 290] width 21 height 21
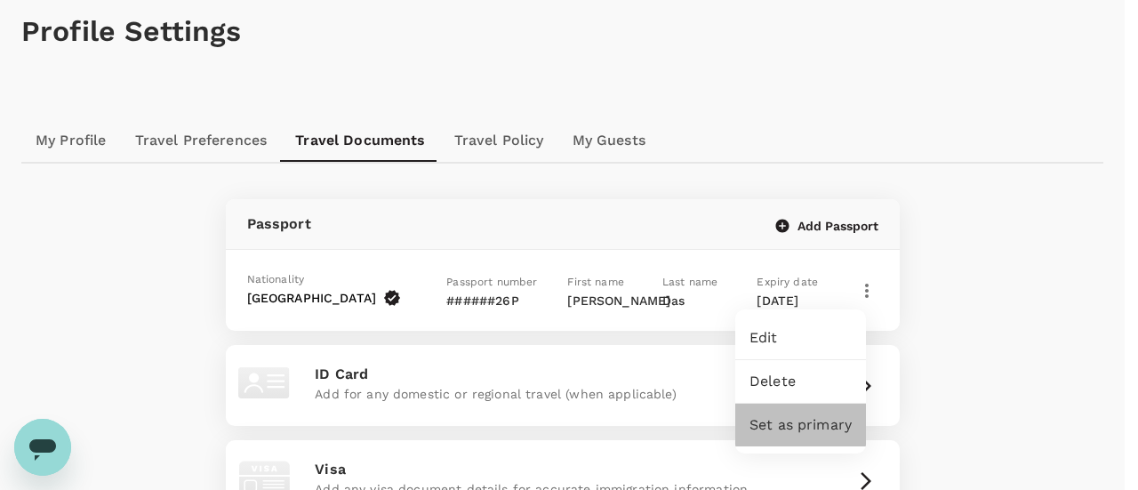
click at [830, 431] on span "Set as primary" at bounding box center [801, 424] width 102 height 21
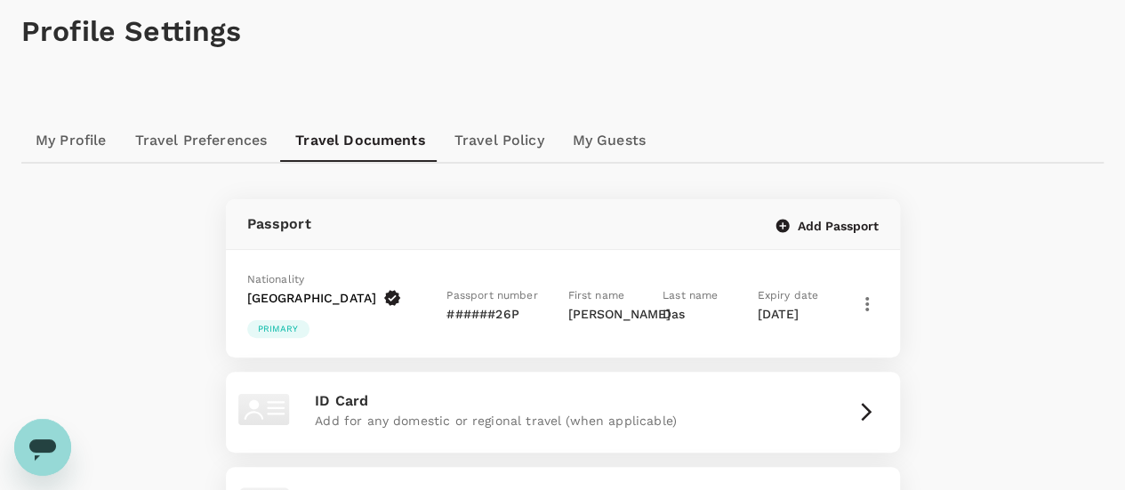
click at [862, 293] on icon "button" at bounding box center [866, 303] width 21 height 21
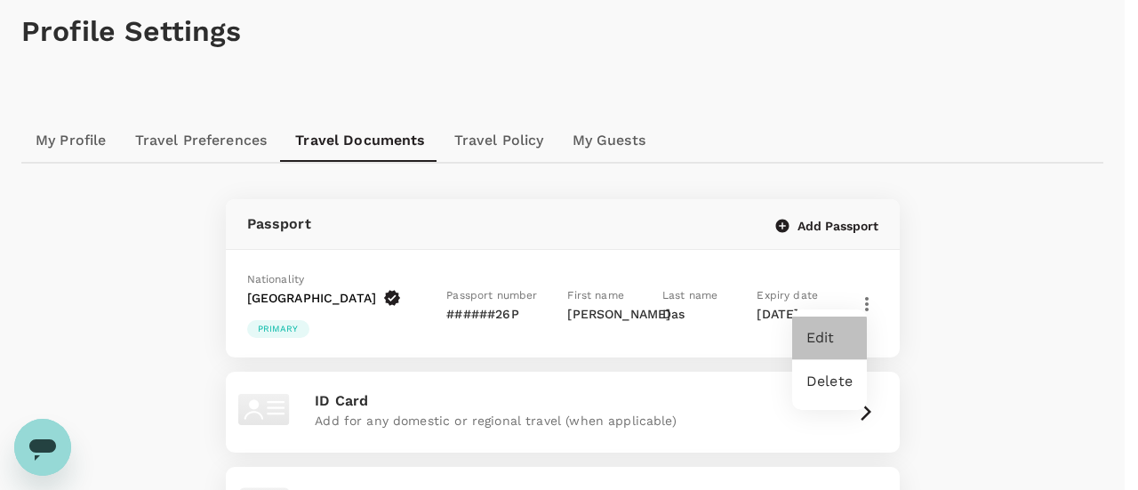
click at [823, 335] on span "Edit" at bounding box center [829, 337] width 46 height 21
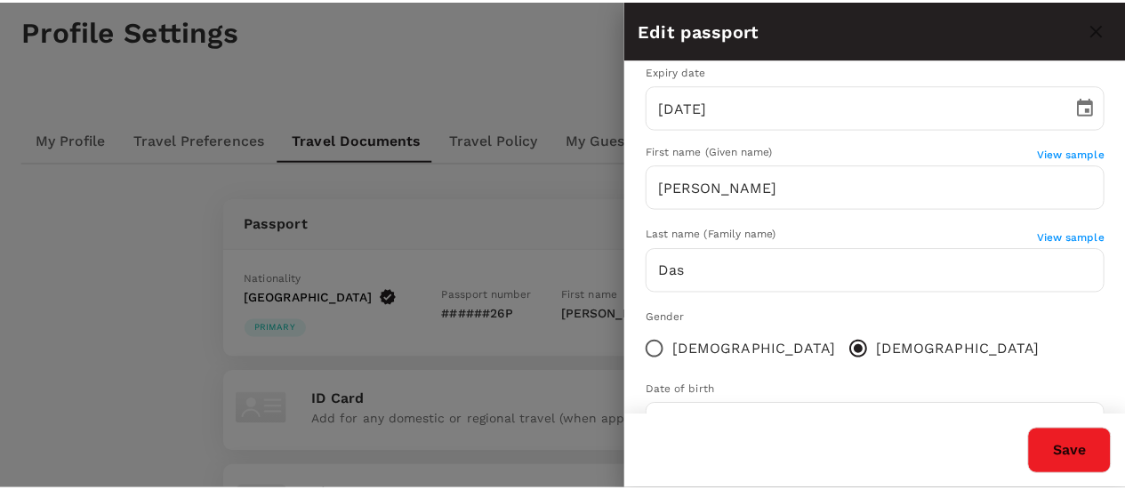
scroll to position [330, 0]
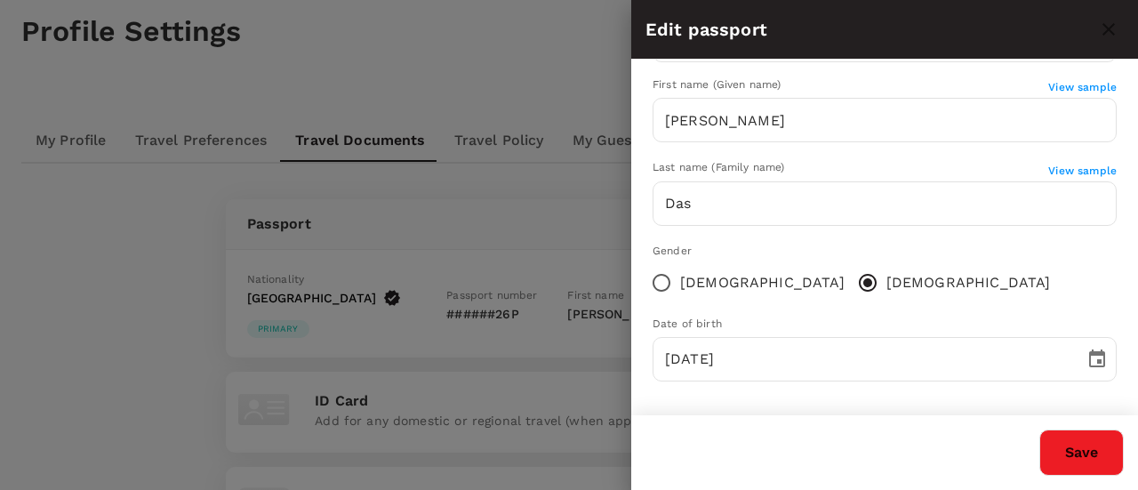
click at [509, 52] on div at bounding box center [569, 245] width 1138 height 490
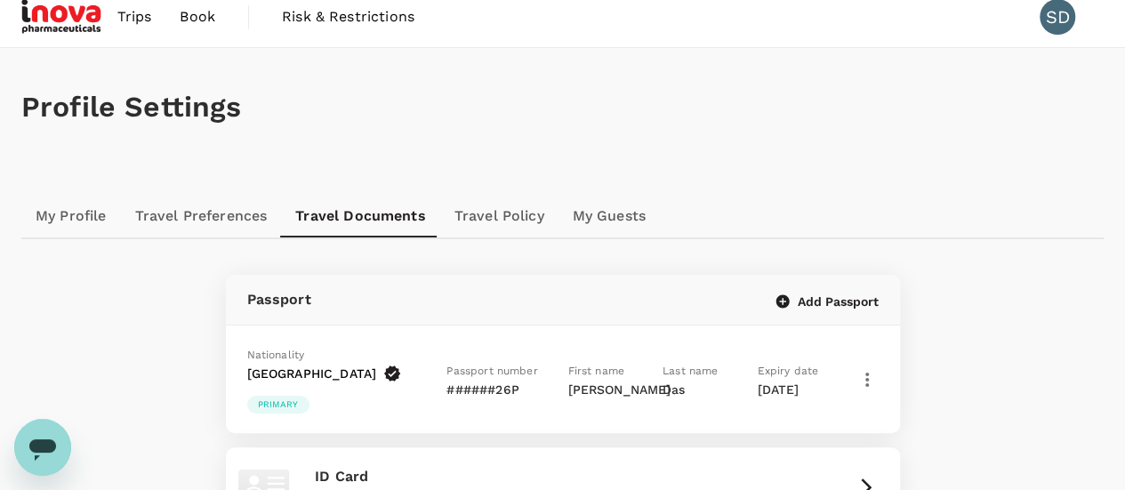
scroll to position [0, 0]
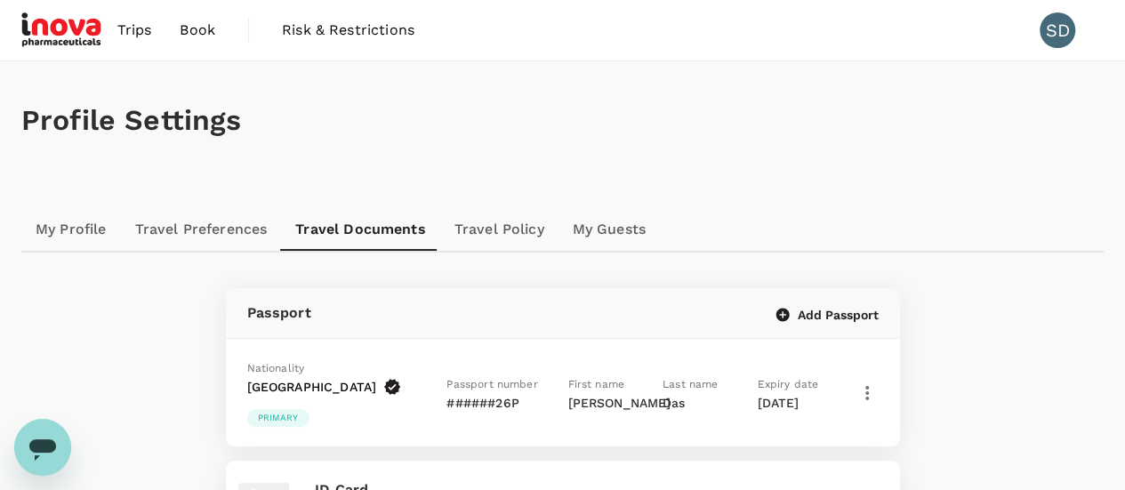
click at [81, 230] on link "My Profile" at bounding box center [71, 229] width 100 height 43
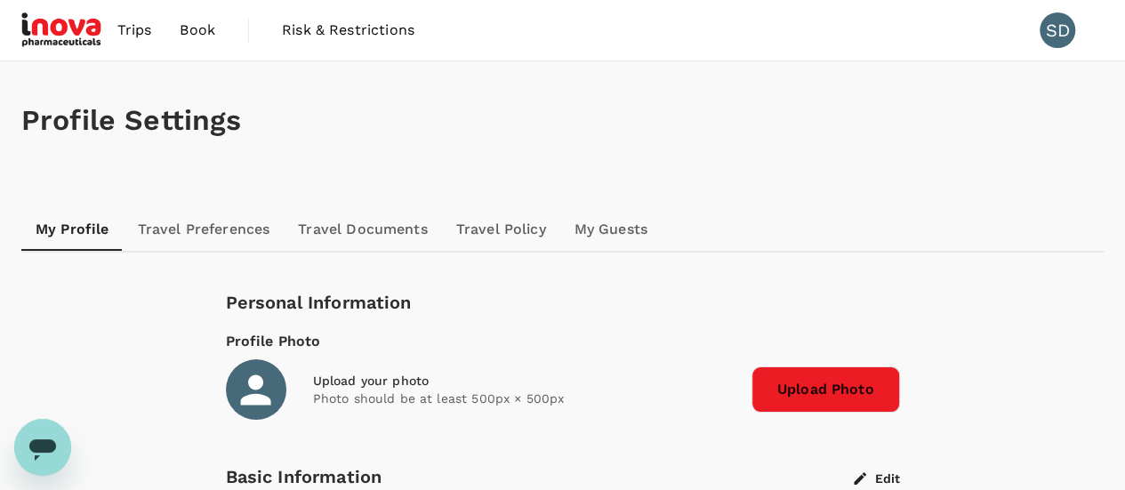
click at [192, 28] on span "Book" at bounding box center [198, 30] width 36 height 21
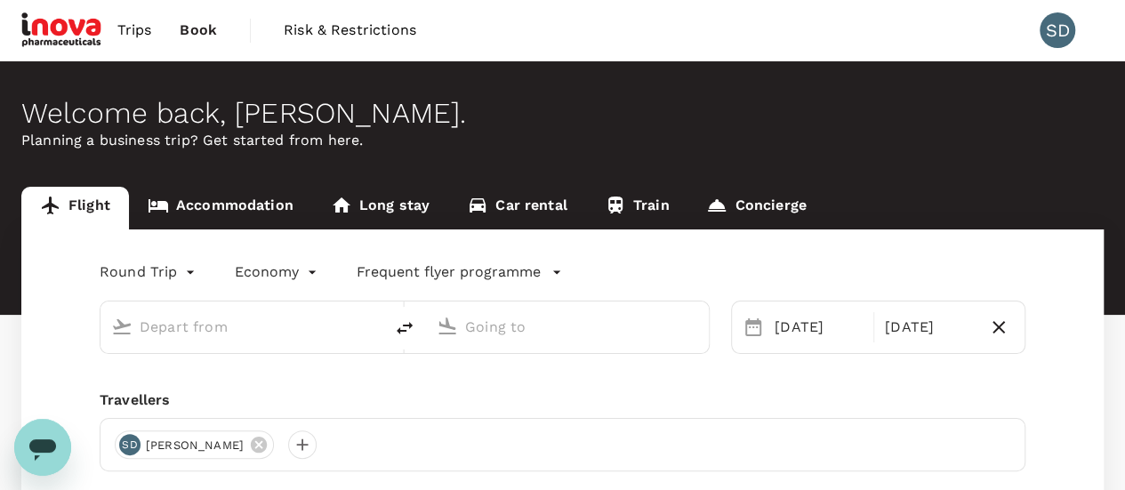
type input "Singapore Changi (SIN)"
type input "Suvarnabhumi Intl (BKK)"
type input "Singapore Changi (SIN)"
type input "Suvarnabhumi Intl (BKK)"
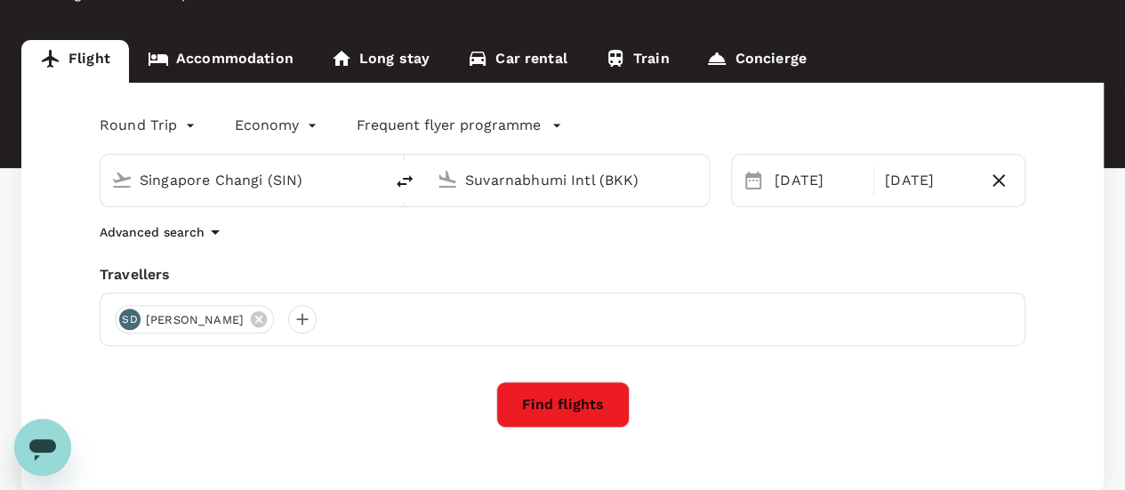
scroll to position [80, 0]
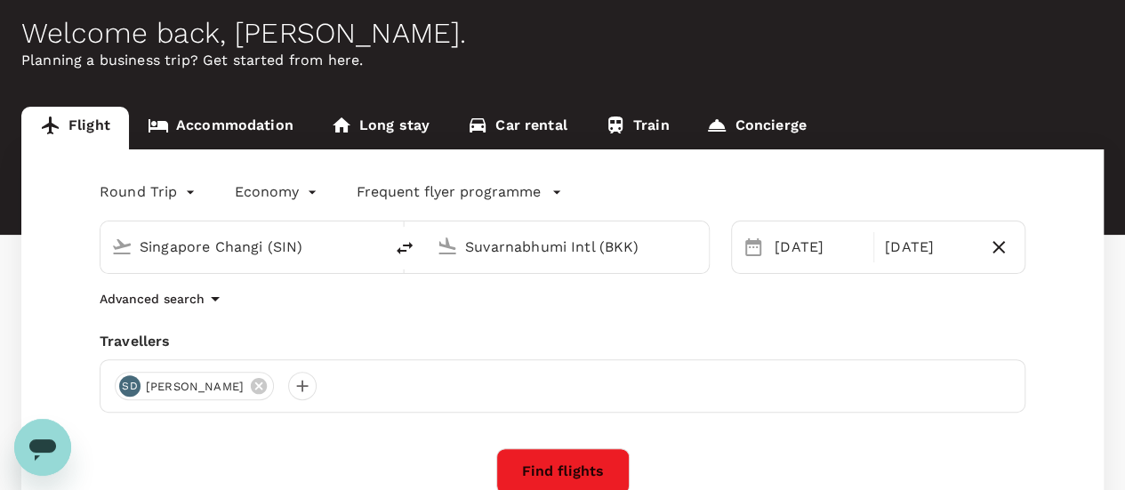
click at [605, 462] on button "Find flights" at bounding box center [562, 471] width 133 height 46
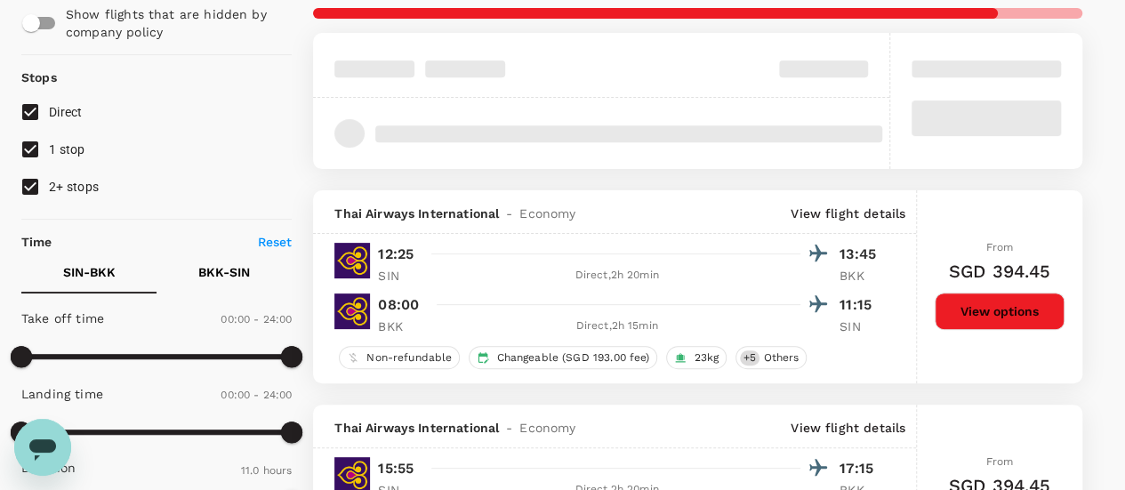
scroll to position [178, 0]
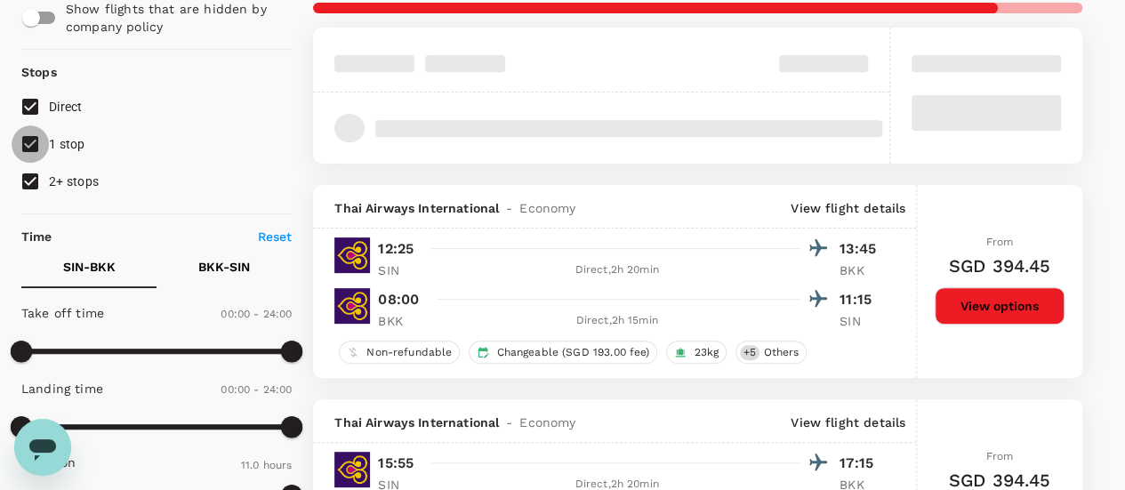
click at [27, 140] on input "1 stop" at bounding box center [30, 143] width 37 height 37
checkbox input "false"
click at [28, 182] on input "2+ stops" at bounding box center [30, 181] width 37 height 37
checkbox input "false"
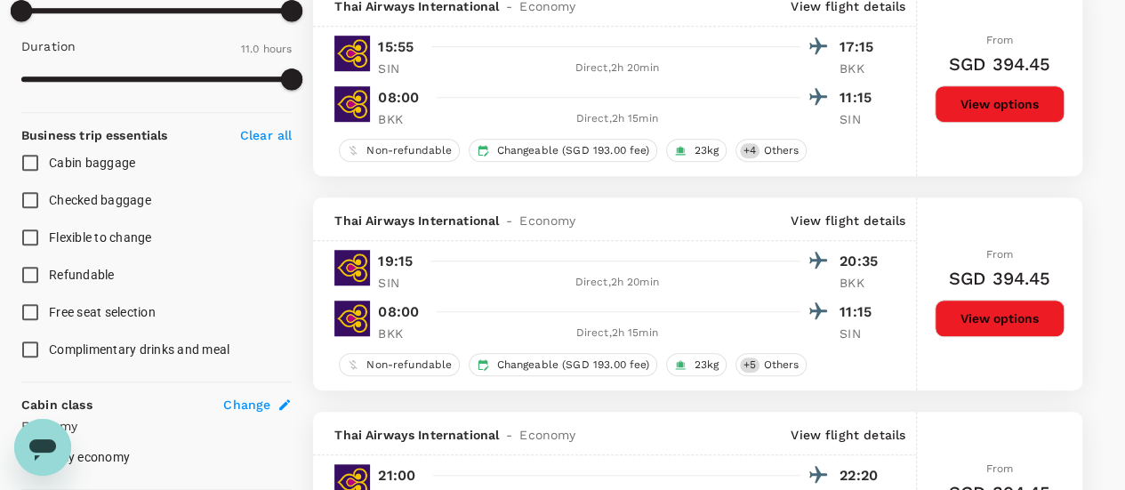
scroll to position [622, 0]
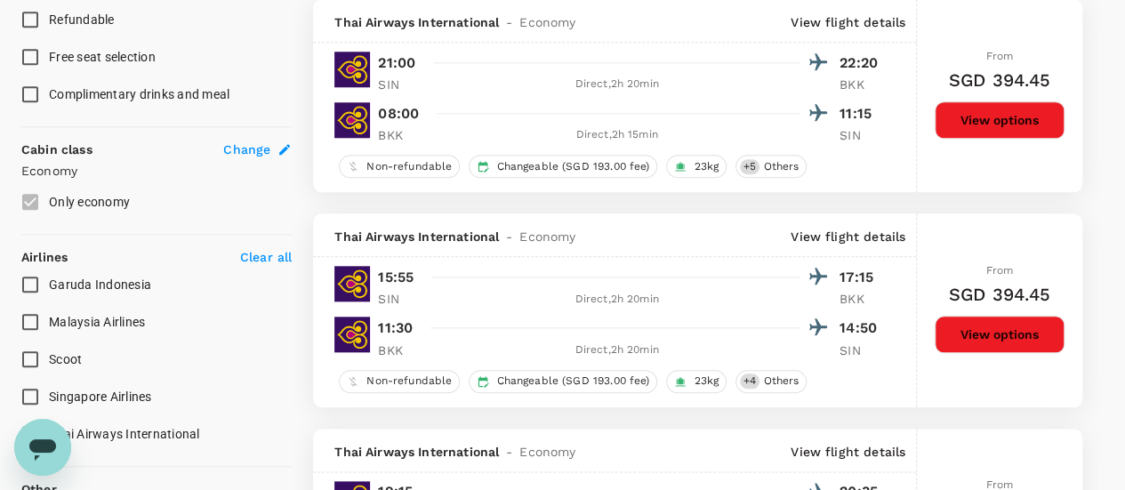
type input "1145"
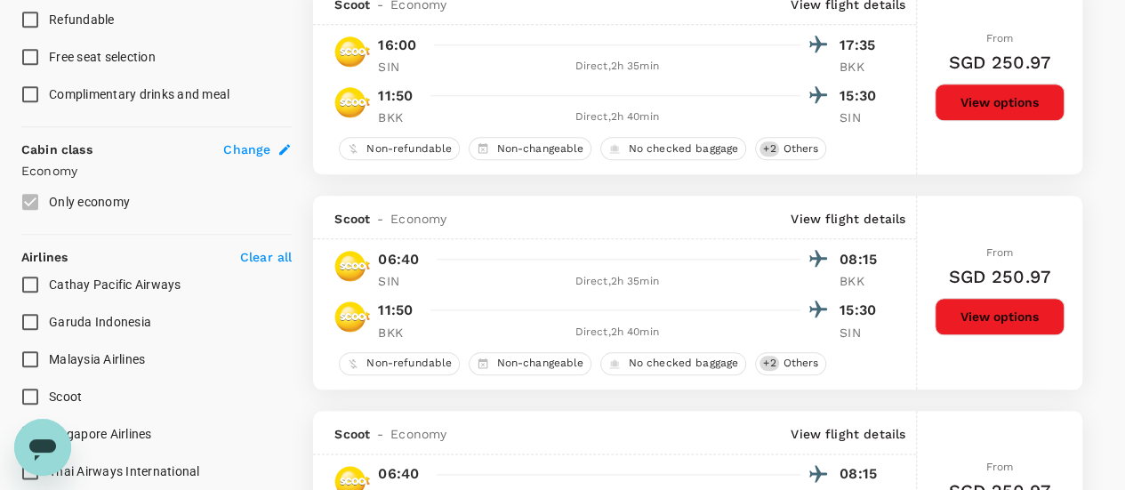
scroll to position [978, 0]
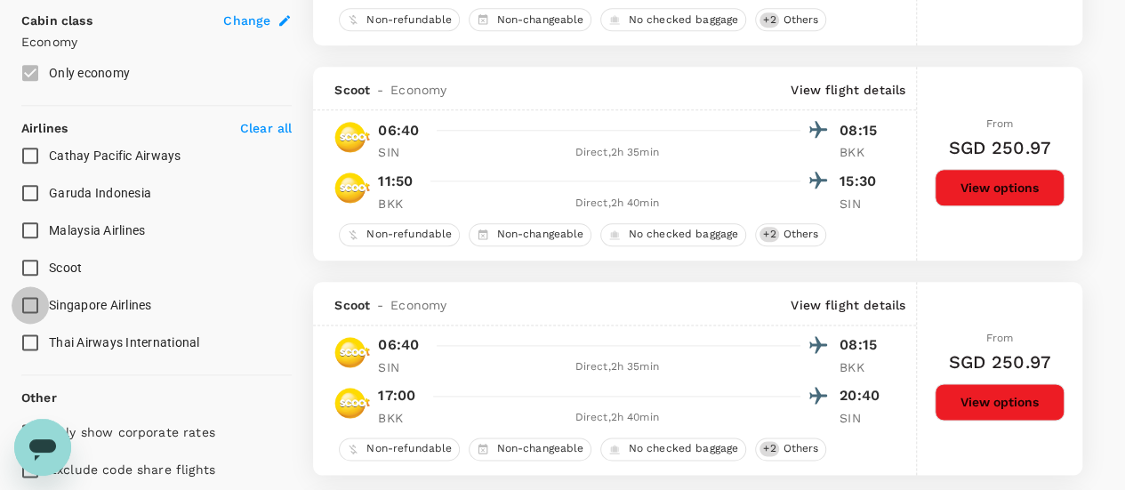
click at [30, 302] on input "Singapore Airlines" at bounding box center [30, 304] width 37 height 37
checkbox input "true"
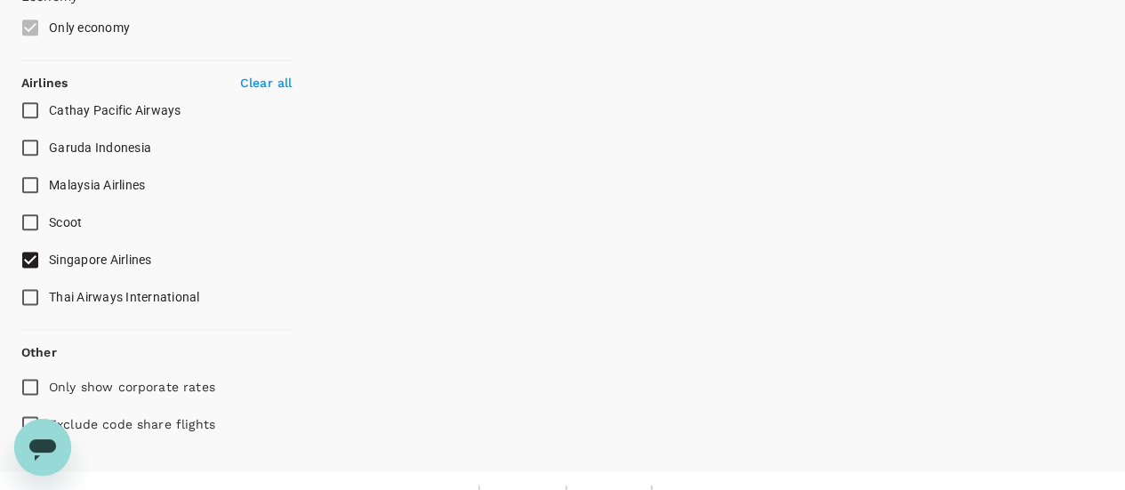
scroll to position [1048, 0]
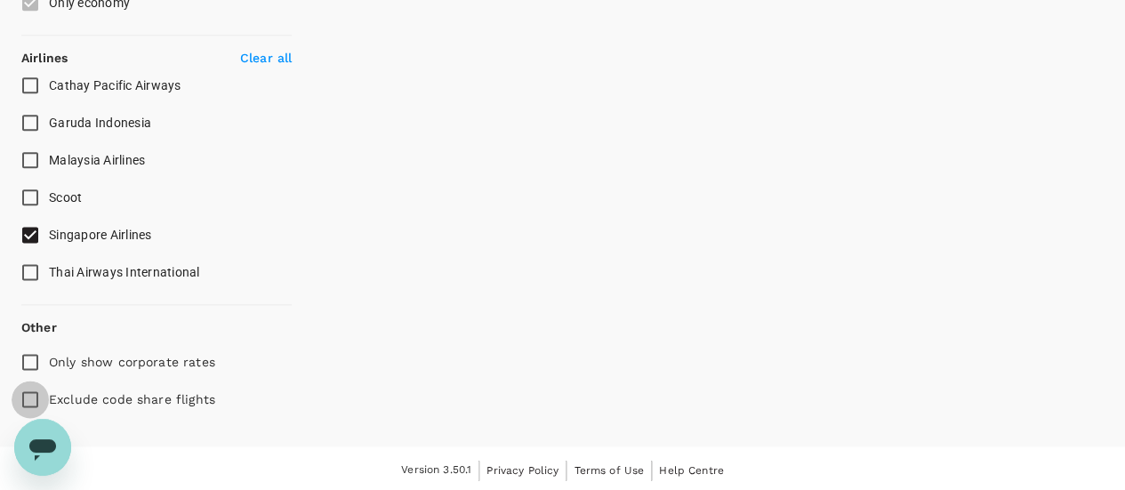
click at [34, 396] on input "Exclude code share flights" at bounding box center [30, 399] width 37 height 37
checkbox input "true"
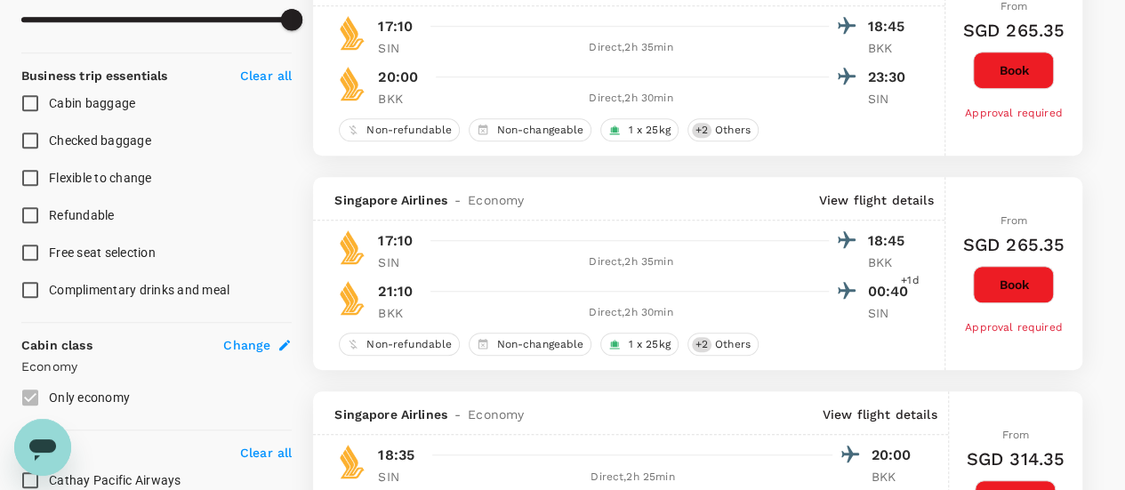
scroll to position [666, 0]
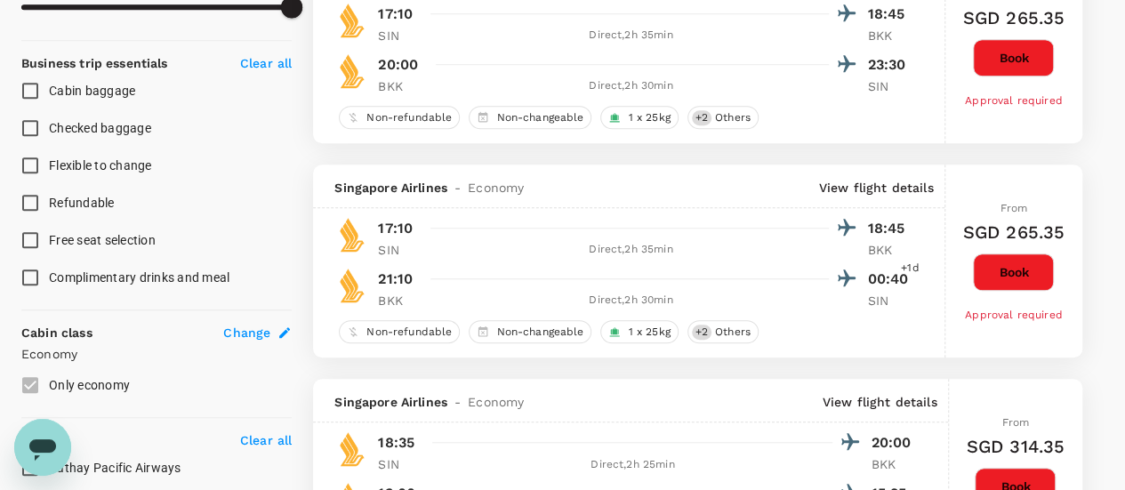
click at [34, 164] on input "Flexible to change" at bounding box center [30, 165] width 37 height 37
checkbox input "true"
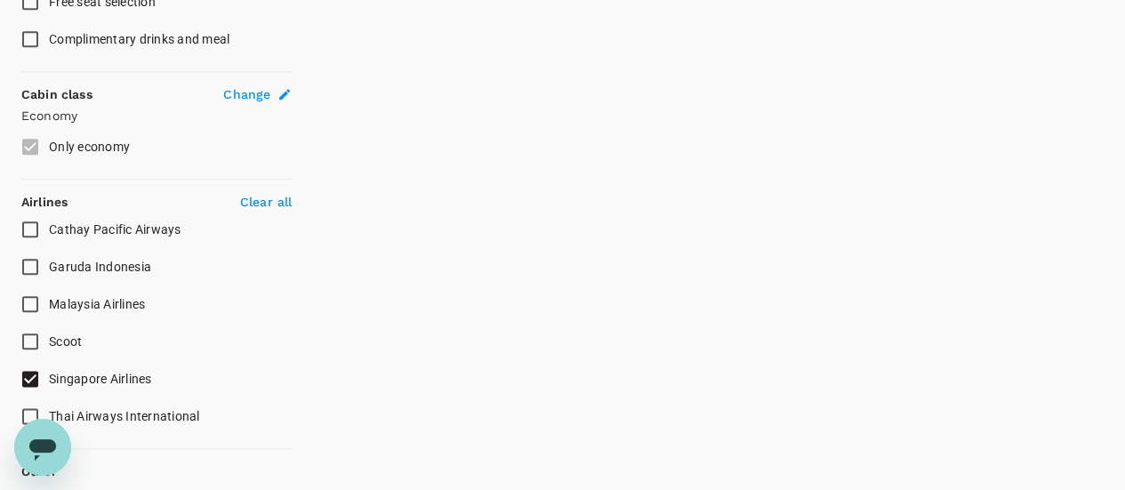
scroll to position [933, 0]
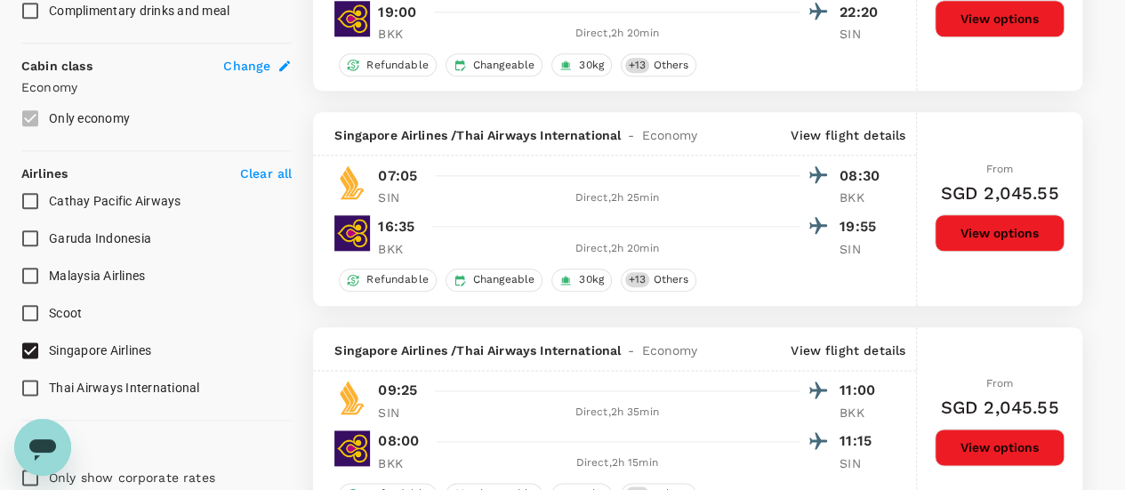
type input "SGD"
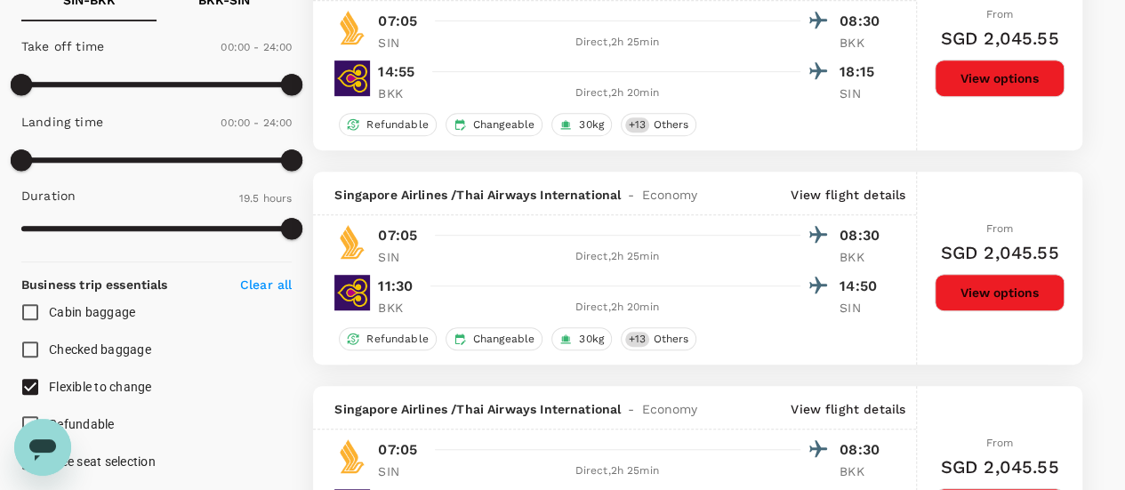
scroll to position [533, 0]
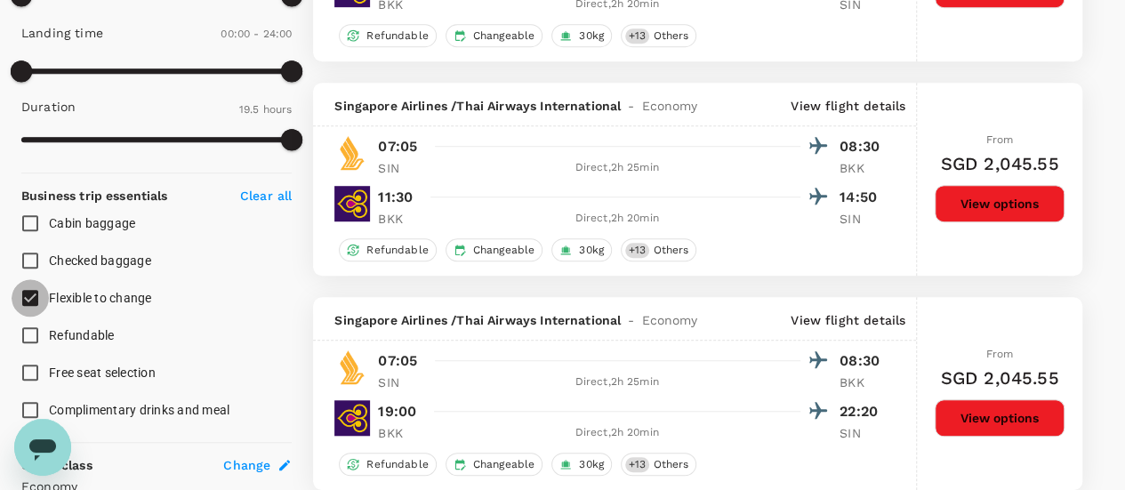
click at [37, 294] on input "Flexible to change" at bounding box center [30, 297] width 37 height 37
checkbox input "false"
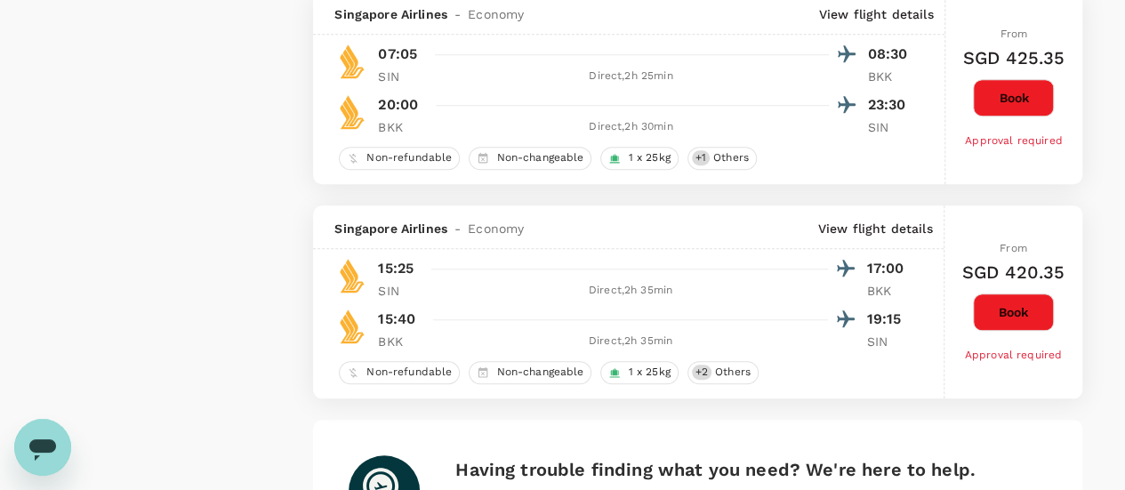
scroll to position [4268, 0]
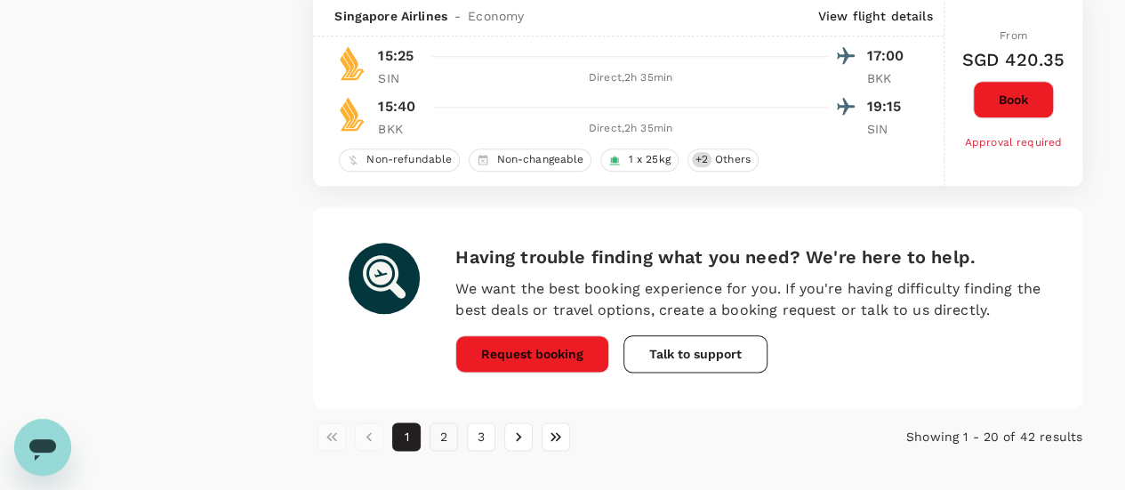
click at [444, 431] on button "2" at bounding box center [443, 436] width 28 height 28
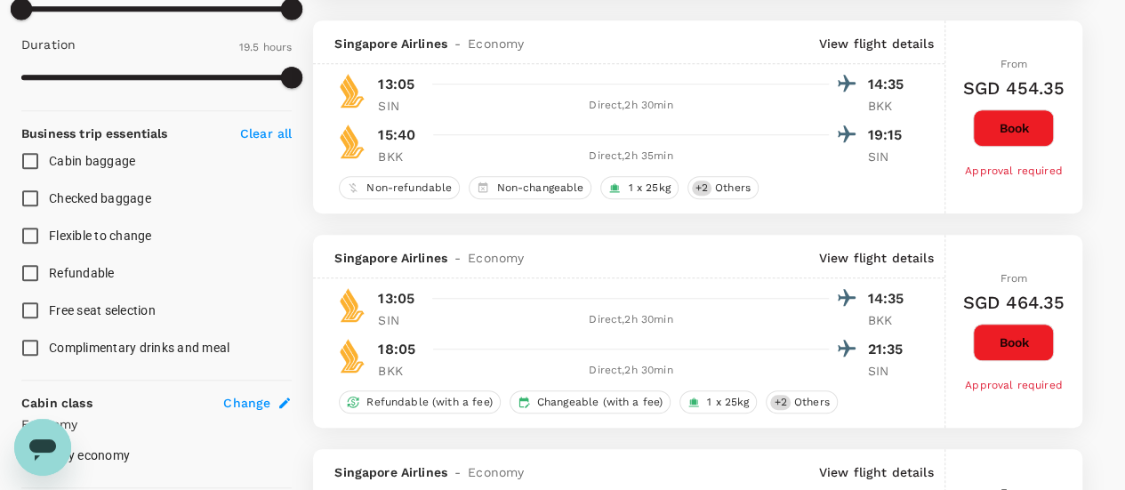
scroll to position [622, 0]
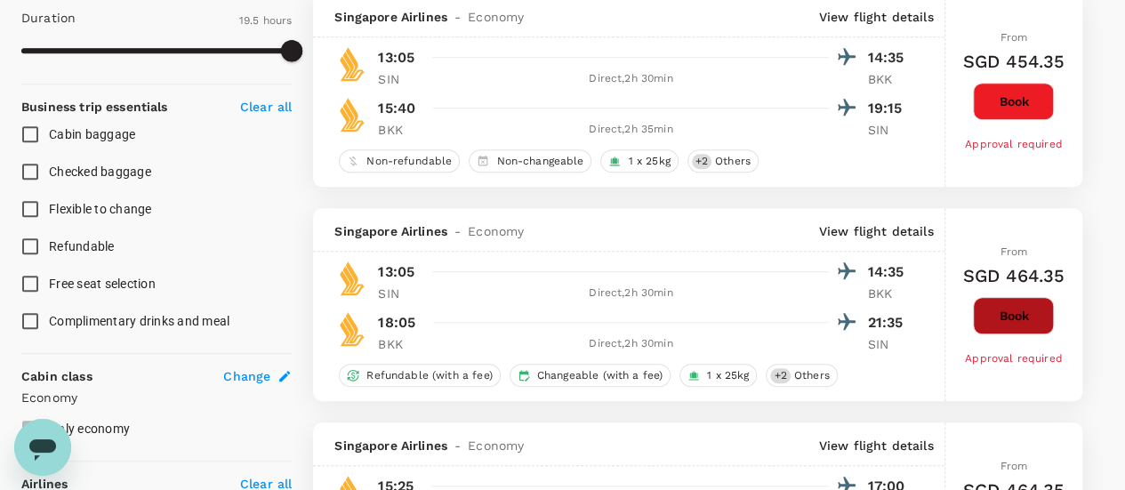
click at [1019, 312] on button "Book" at bounding box center [1013, 315] width 81 height 37
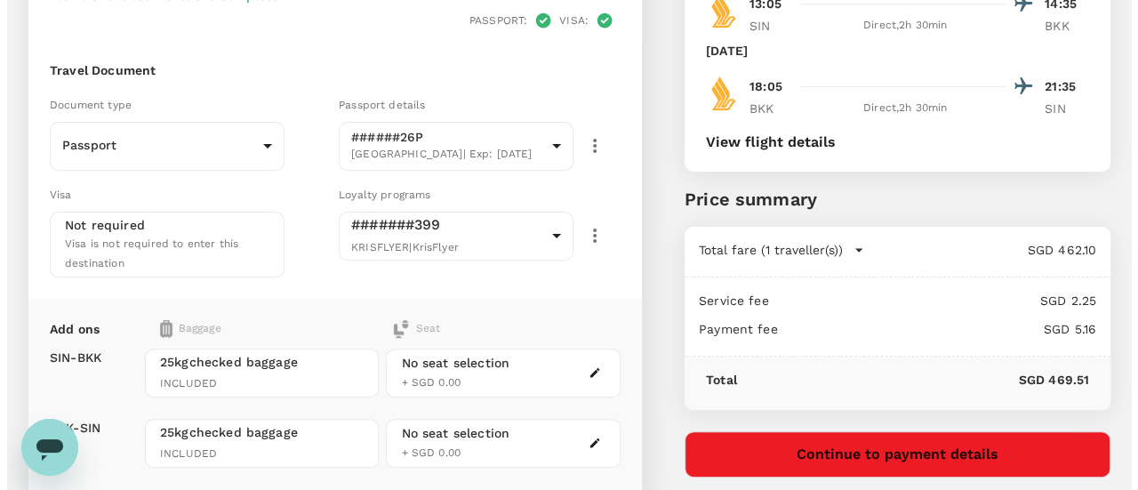
scroll to position [178, 0]
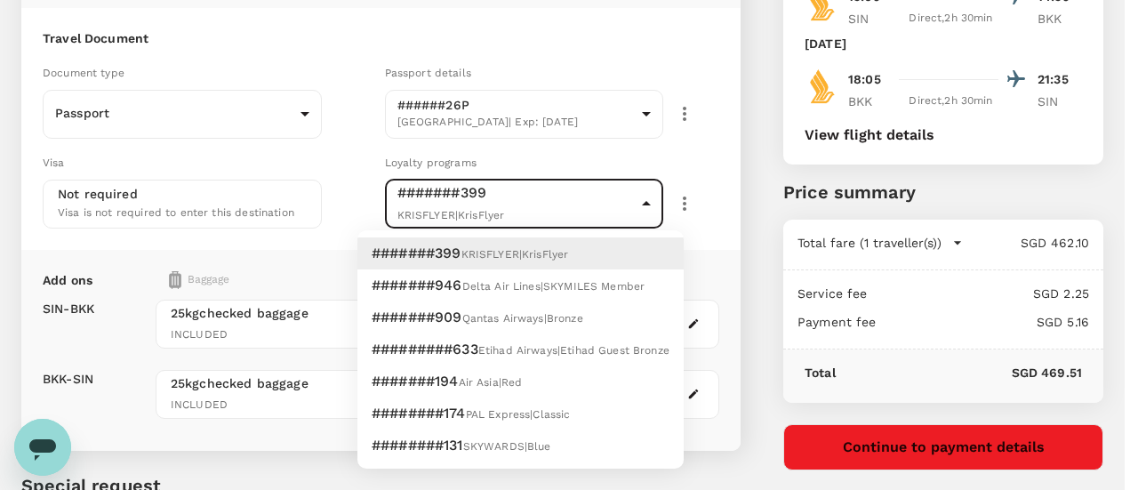
click at [651, 202] on body "Back to flight results Flight review Traveller(s) Traveller 1 : SD Surajit Das …" at bounding box center [569, 259] width 1138 height 874
click at [726, 180] on div at bounding box center [569, 245] width 1138 height 490
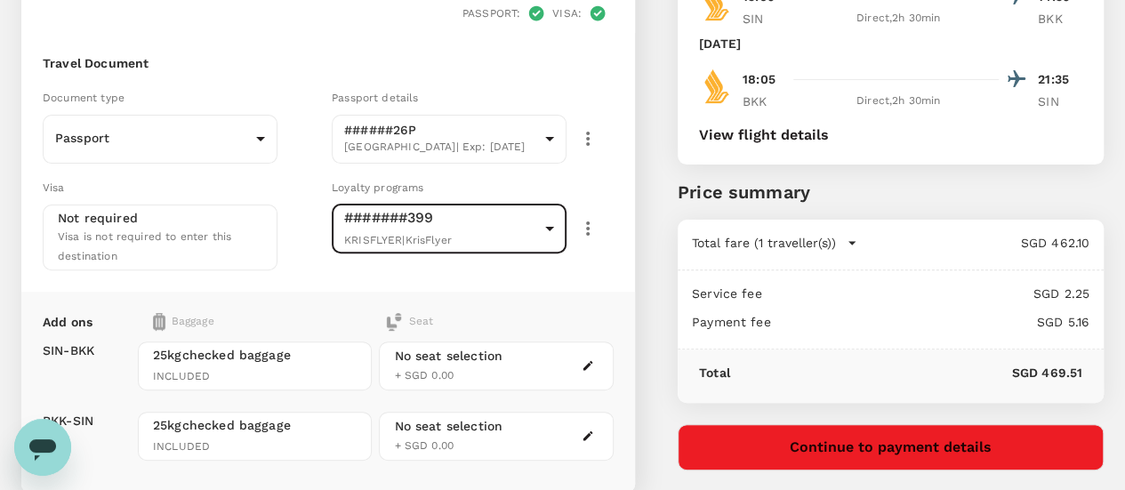
click at [598, 355] on button "button" at bounding box center [587, 365] width 21 height 21
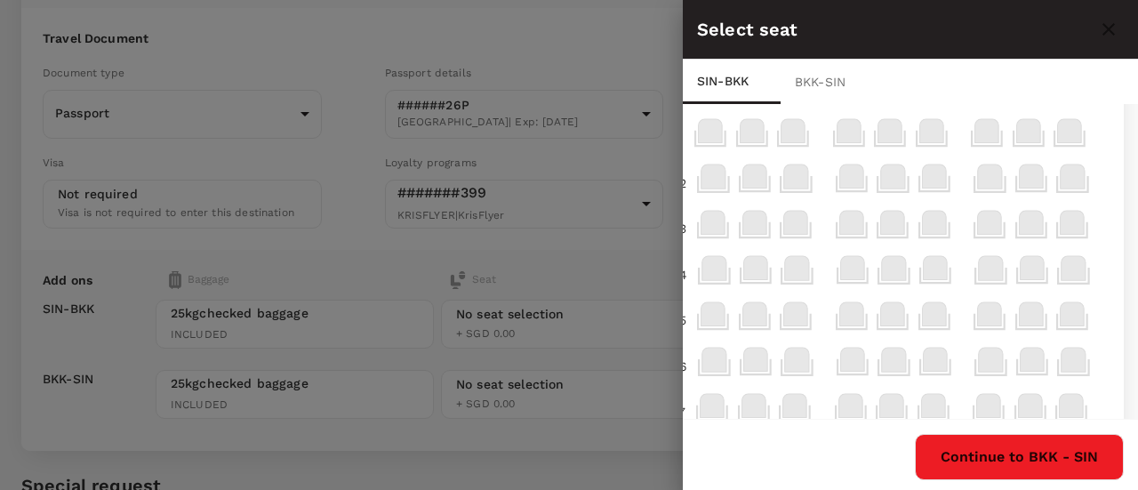
scroll to position [0, 73]
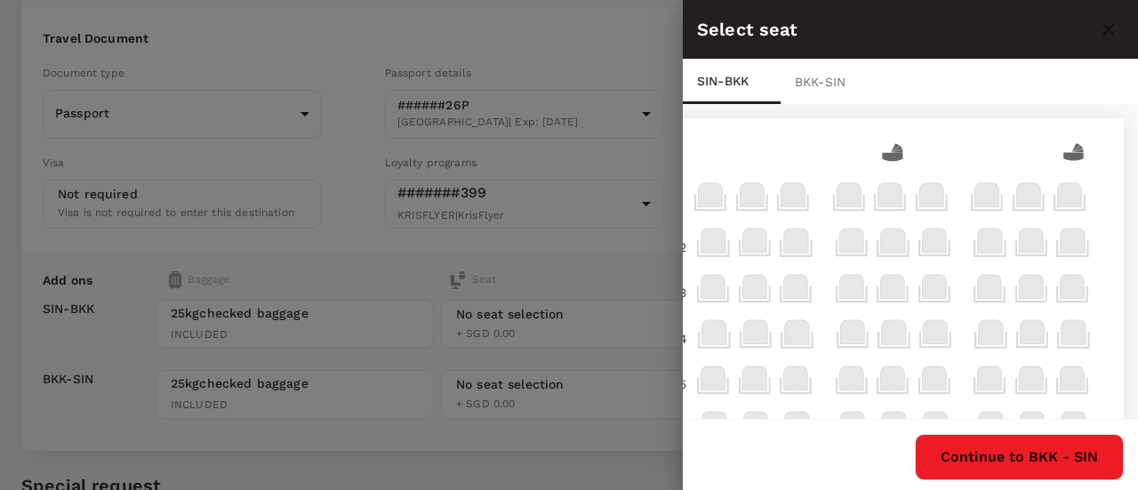
click at [825, 76] on div "BKK - SIN" at bounding box center [830, 82] width 98 height 44
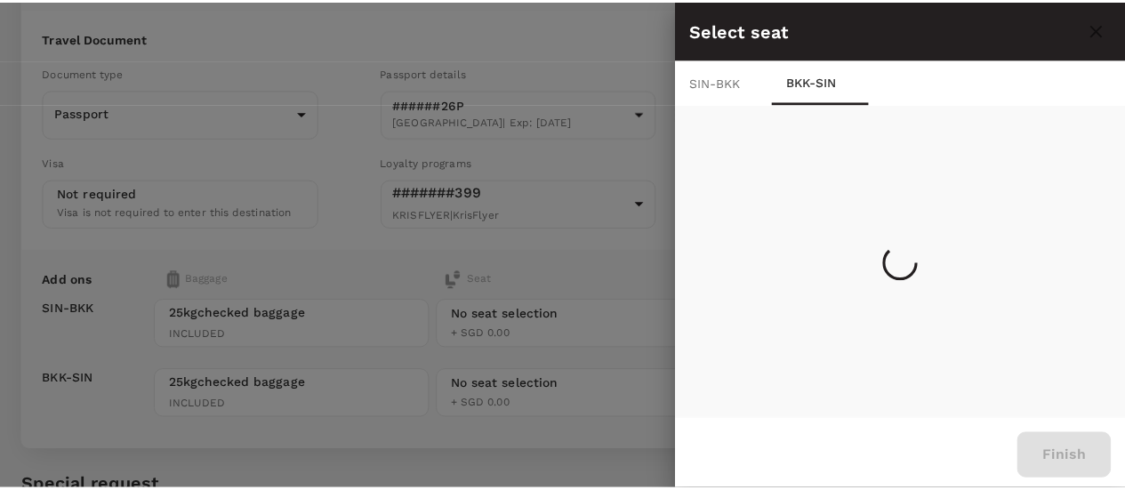
scroll to position [0, 0]
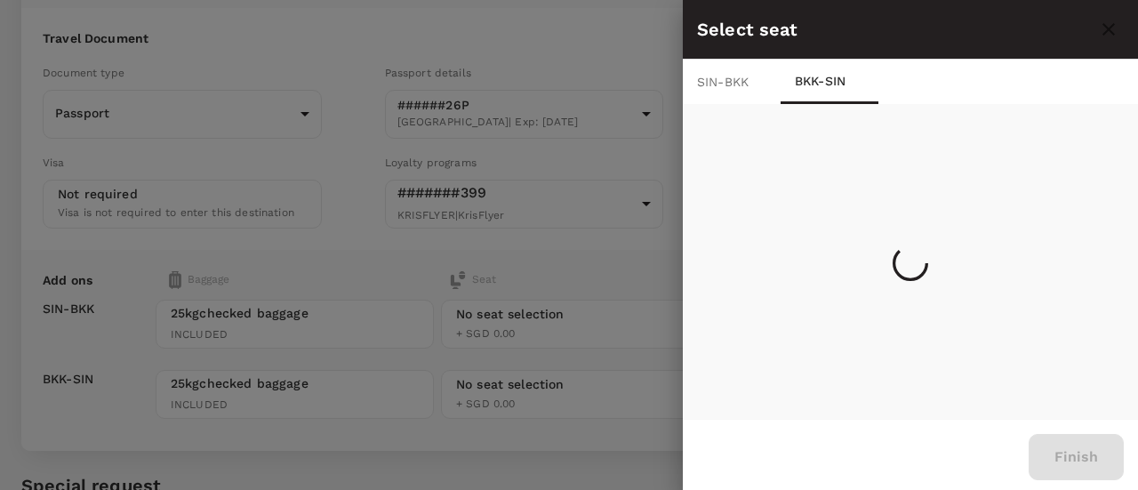
click at [622, 39] on div at bounding box center [569, 245] width 1138 height 490
